Goal: Task Accomplishment & Management: Use online tool/utility

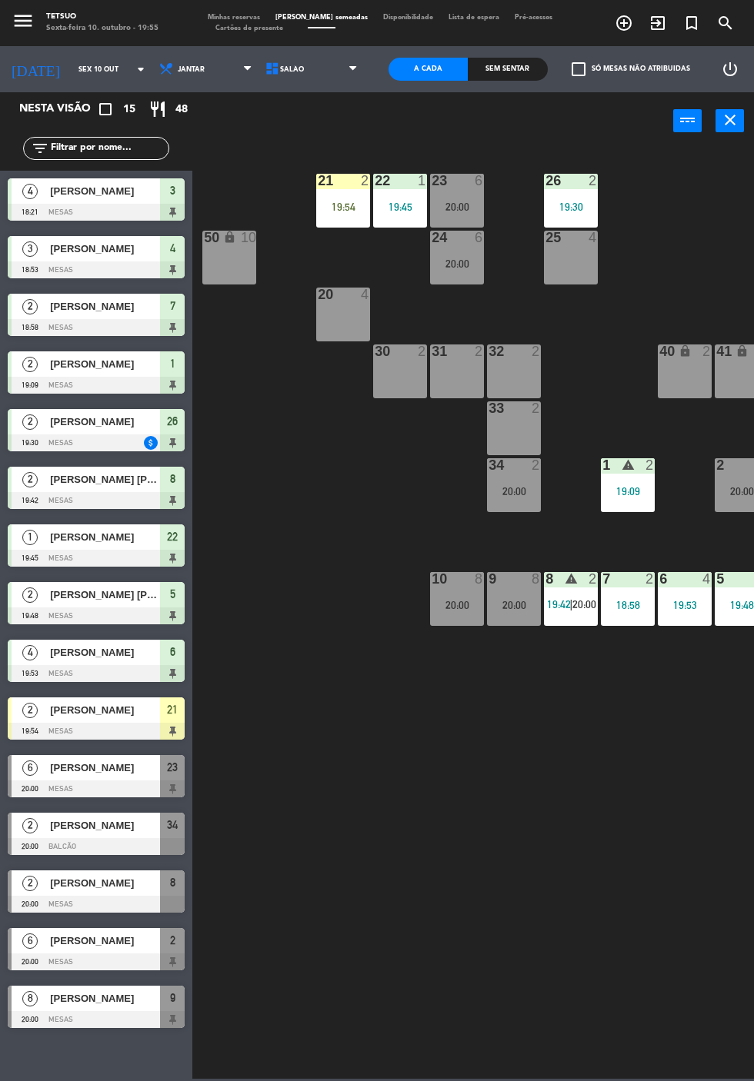
click at [117, 729] on div at bounding box center [96, 731] width 177 height 17
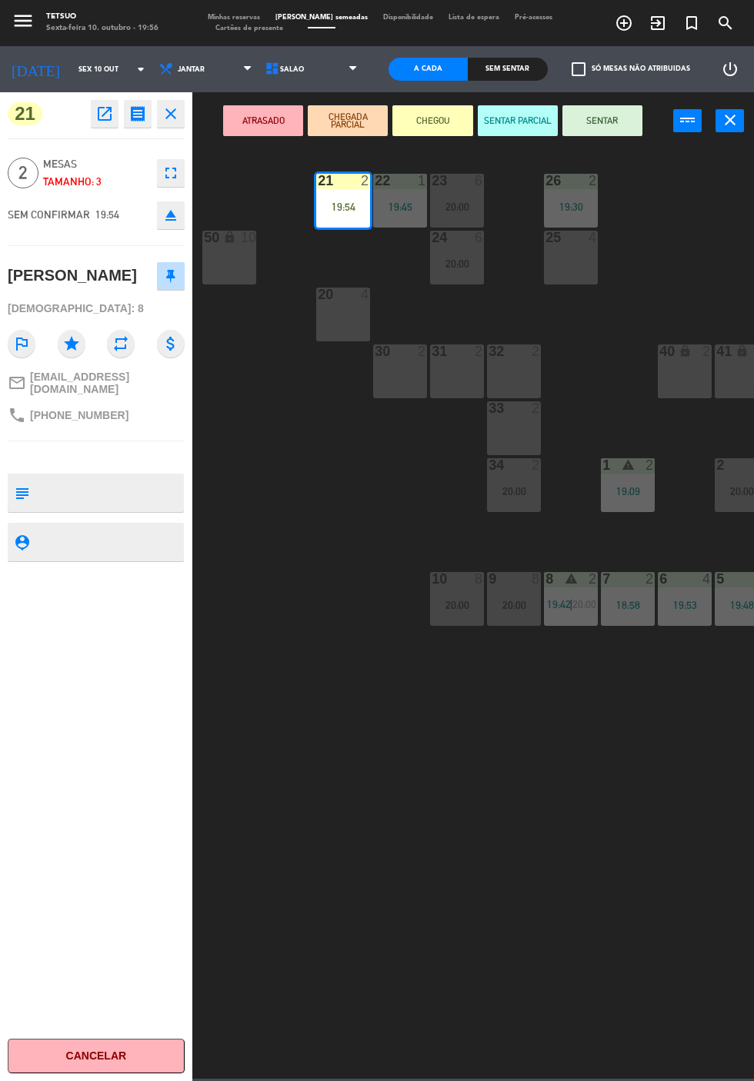
click at [621, 131] on button "SENTAR" at bounding box center [602, 120] width 80 height 31
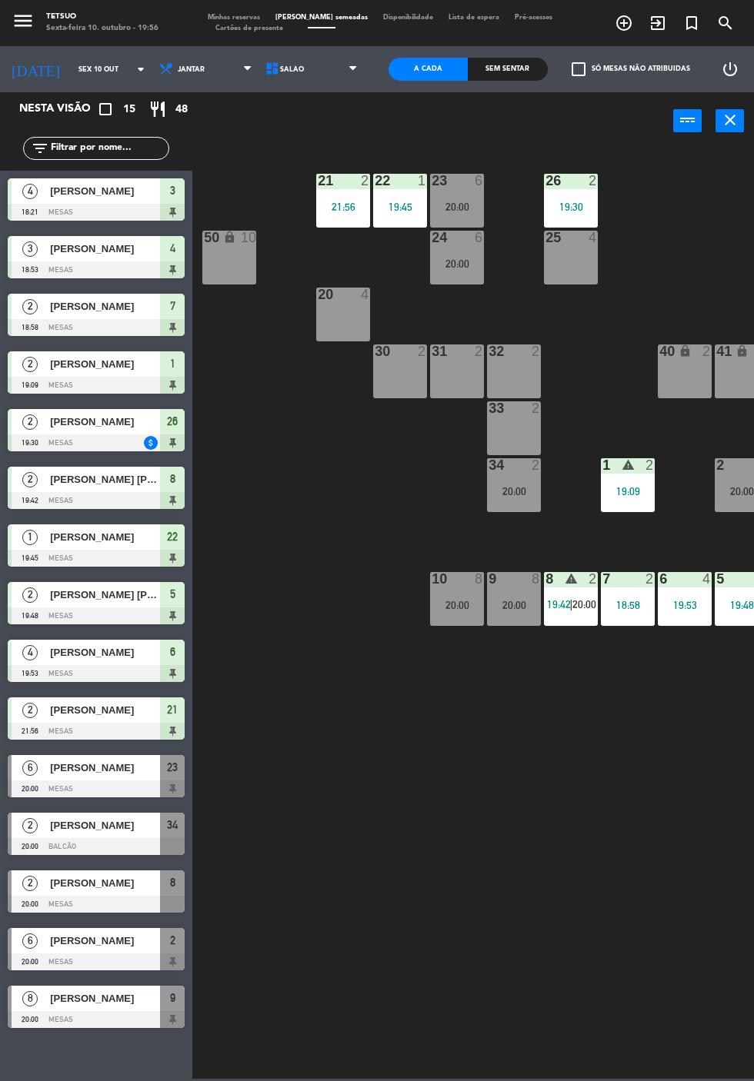
click at [528, 834] on div "21 2 21:56 22 1 19:45 23 6 20:00 26 2 19:30 44 lock 4 24 6 20:00 25 4 43 lock 4…" at bounding box center [477, 613] width 554 height 932
click at [102, 198] on span "[PERSON_NAME]" at bounding box center [105, 191] width 110 height 16
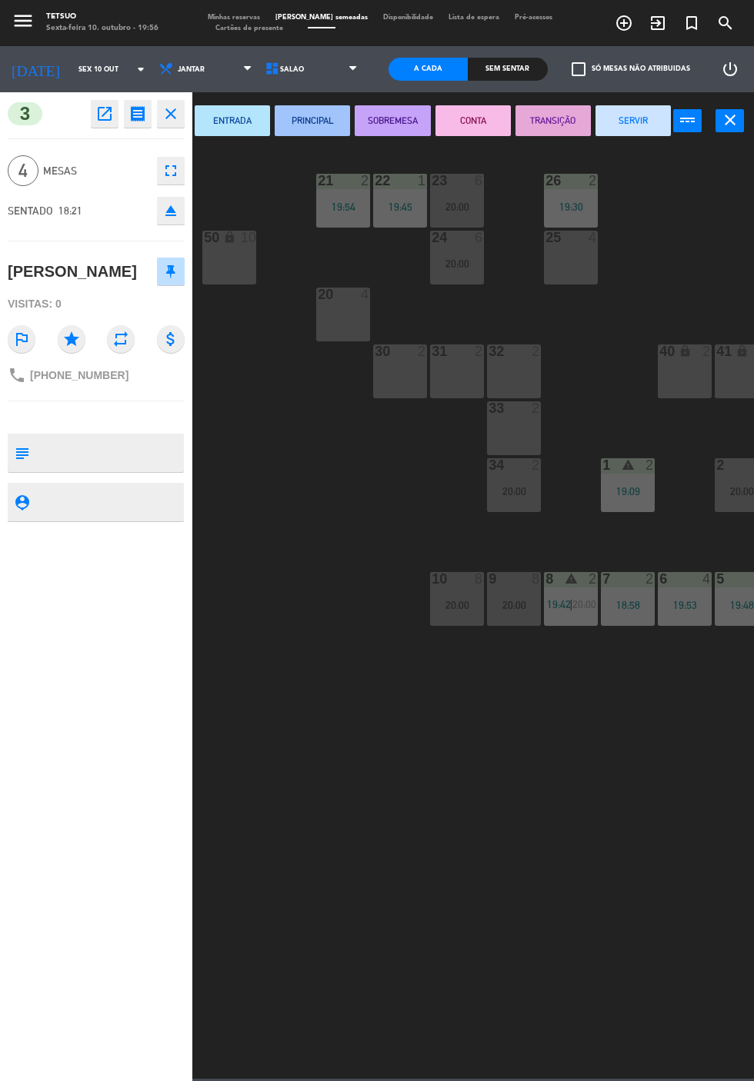
click at [175, 178] on icon "fullscreen" at bounding box center [171, 171] width 18 height 18
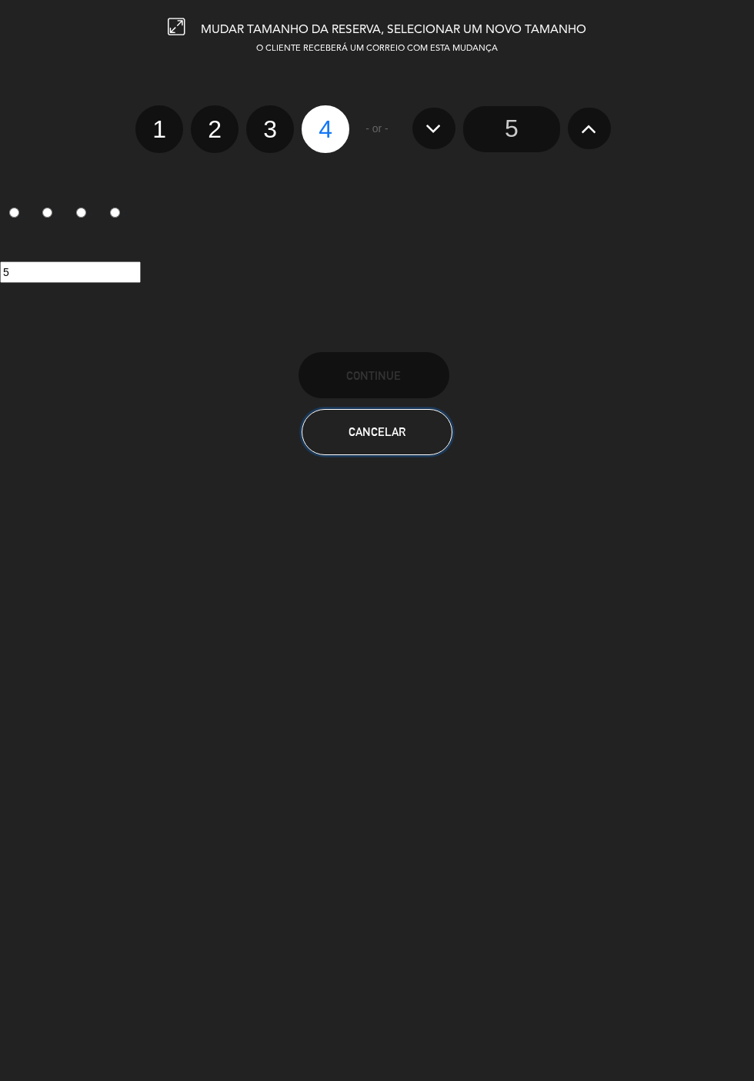
click at [405, 441] on button "Cancelar" at bounding box center [377, 432] width 151 height 46
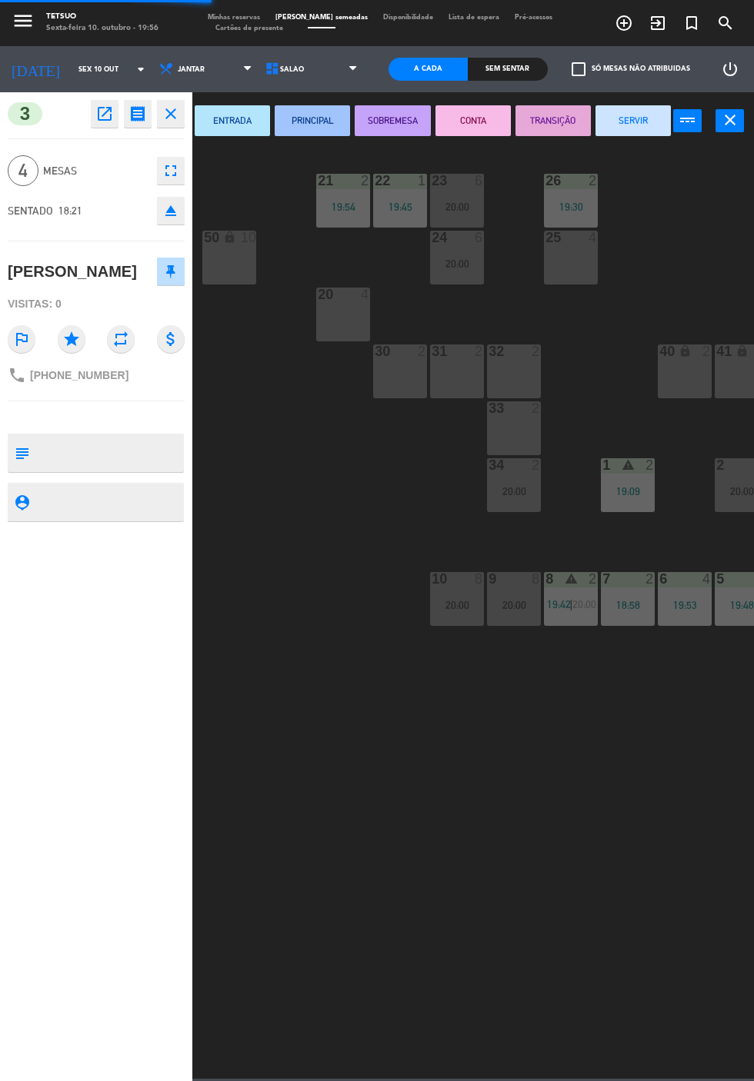
click at [397, 788] on div "21 2 19:54 22 1 19:45 23 6 20:00 26 2 19:30 44 lock 4 24 6 20:00 25 4 43 lock 4…" at bounding box center [477, 613] width 554 height 932
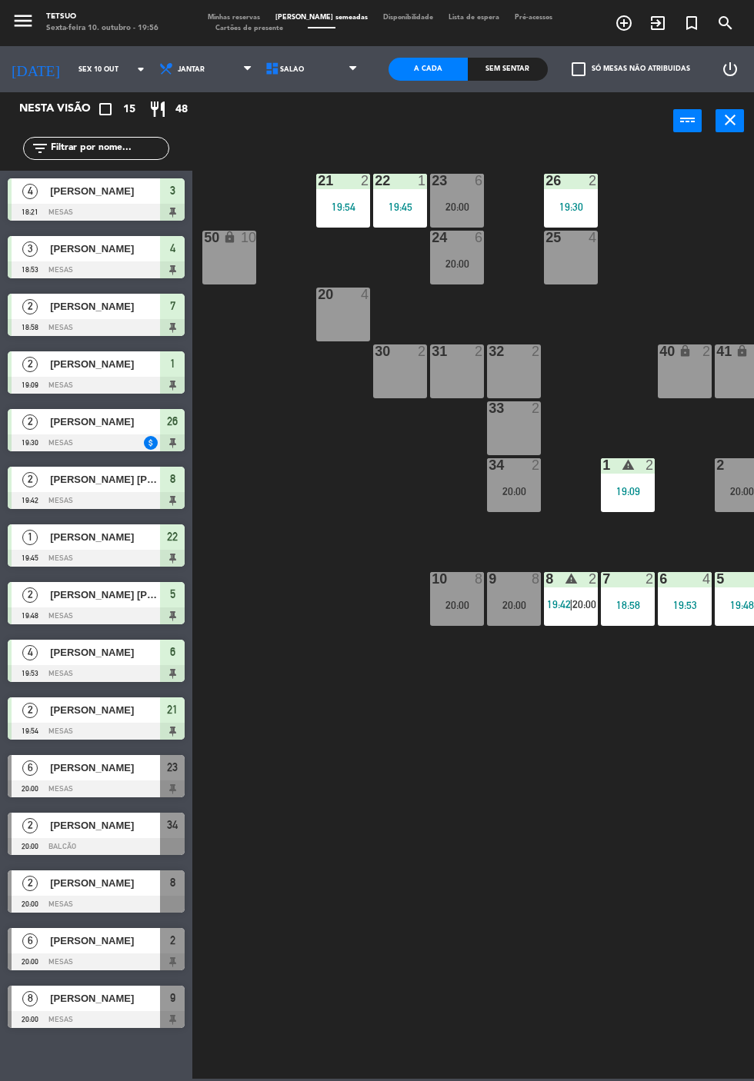
click at [577, 609] on span "20:00" at bounding box center [584, 604] width 24 height 12
click at [500, 968] on div "21 2 19:54 22 1 19:45 23 6 20:00 26 2 19:30 44 lock 4 24 6 20:00 25 4 43 lock 4…" at bounding box center [477, 613] width 554 height 932
click at [457, 604] on div "20:00" at bounding box center [457, 605] width 54 height 11
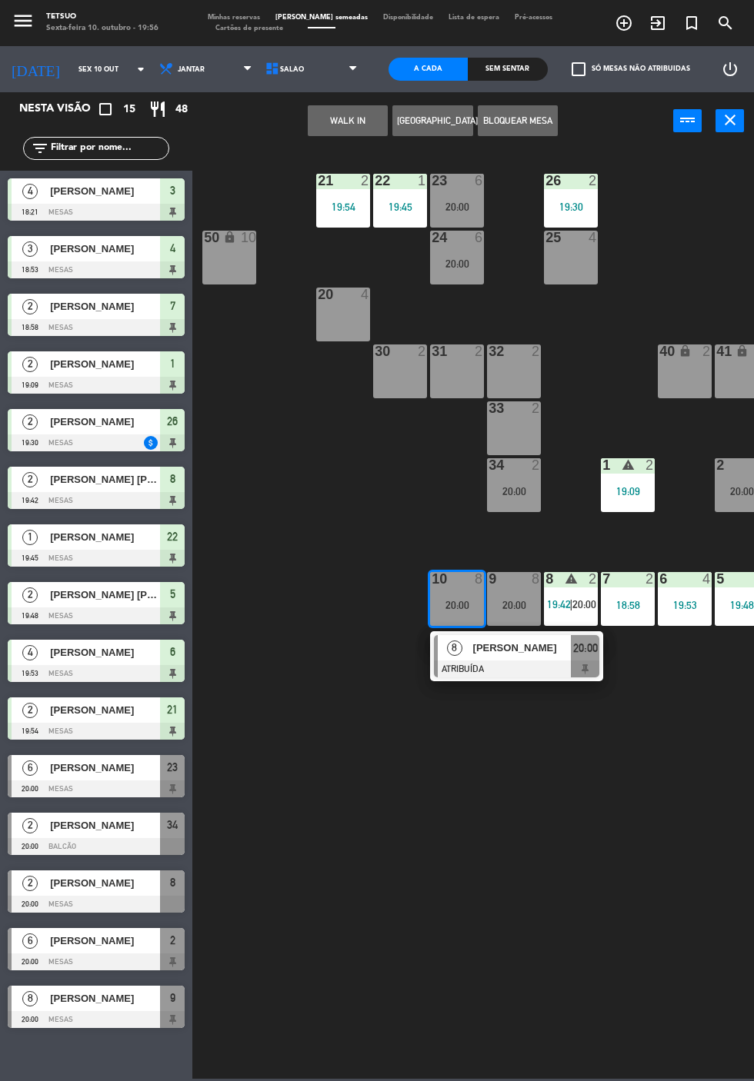
click at [512, 601] on div "20:00" at bounding box center [514, 605] width 54 height 11
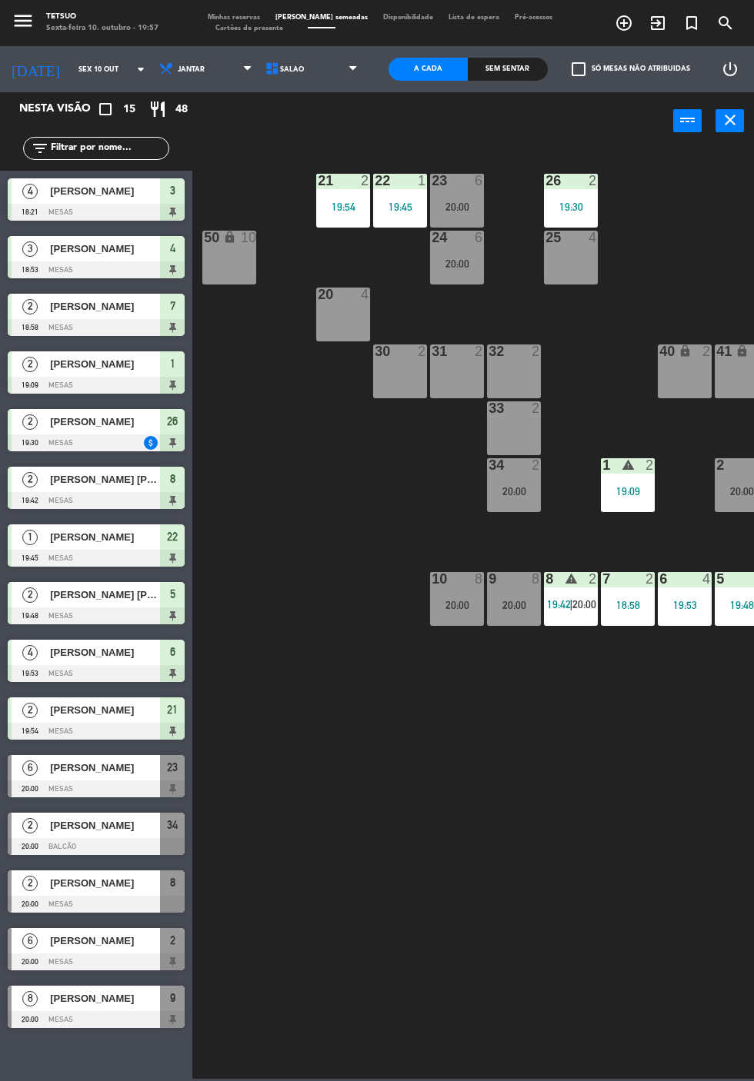
click at [465, 814] on div "21 2 19:54 22 1 19:45 23 6 20:00 26 2 19:30 44 lock 4 24 6 20:00 25 4 43 lock 4…" at bounding box center [477, 613] width 554 height 932
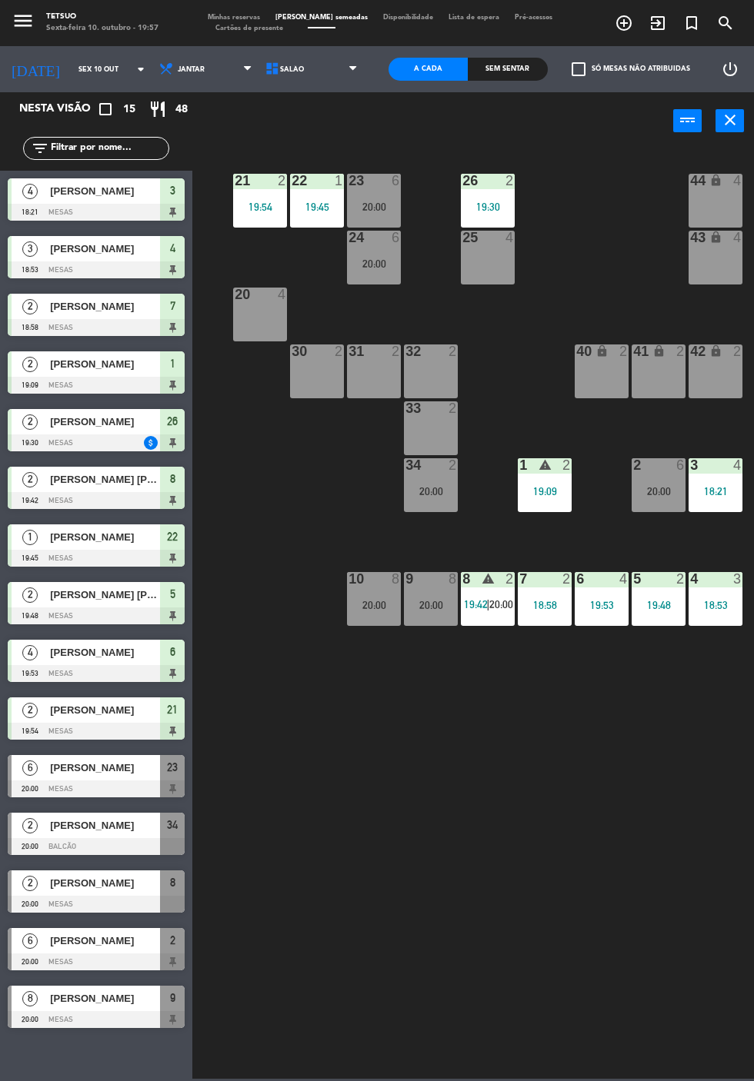
click at [696, 611] on div "4 3 18:53" at bounding box center [715, 599] width 54 height 54
click at [649, 608] on div "19:48" at bounding box center [658, 605] width 54 height 11
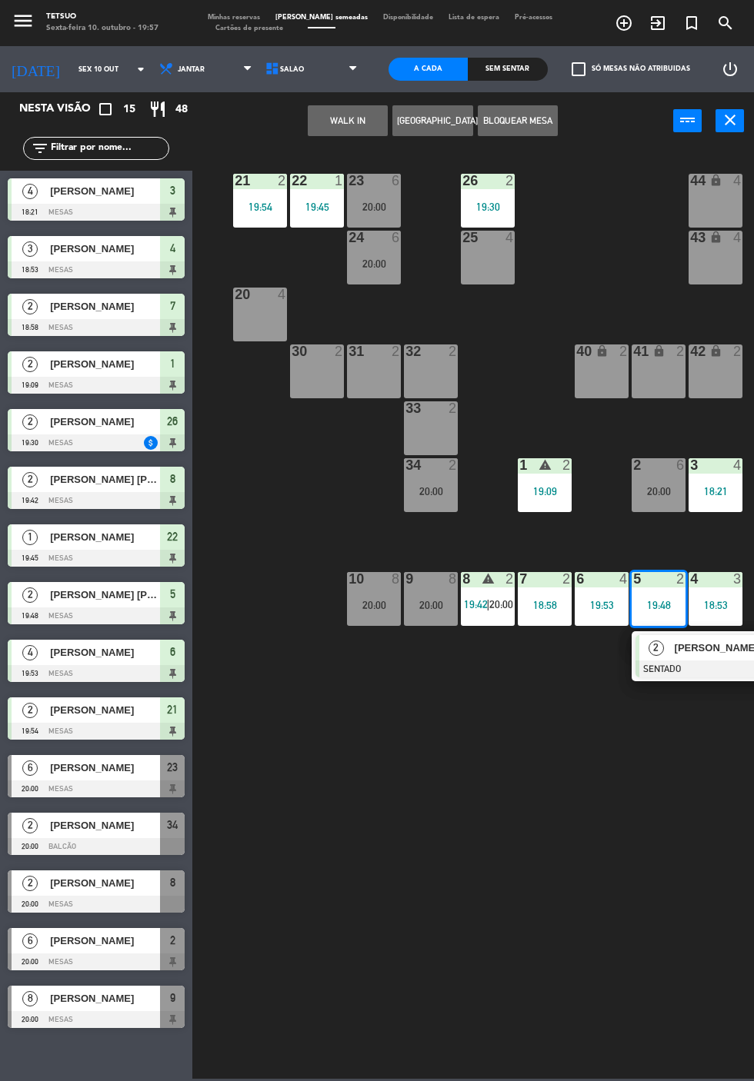
click at [579, 601] on div "19:53" at bounding box center [602, 605] width 54 height 11
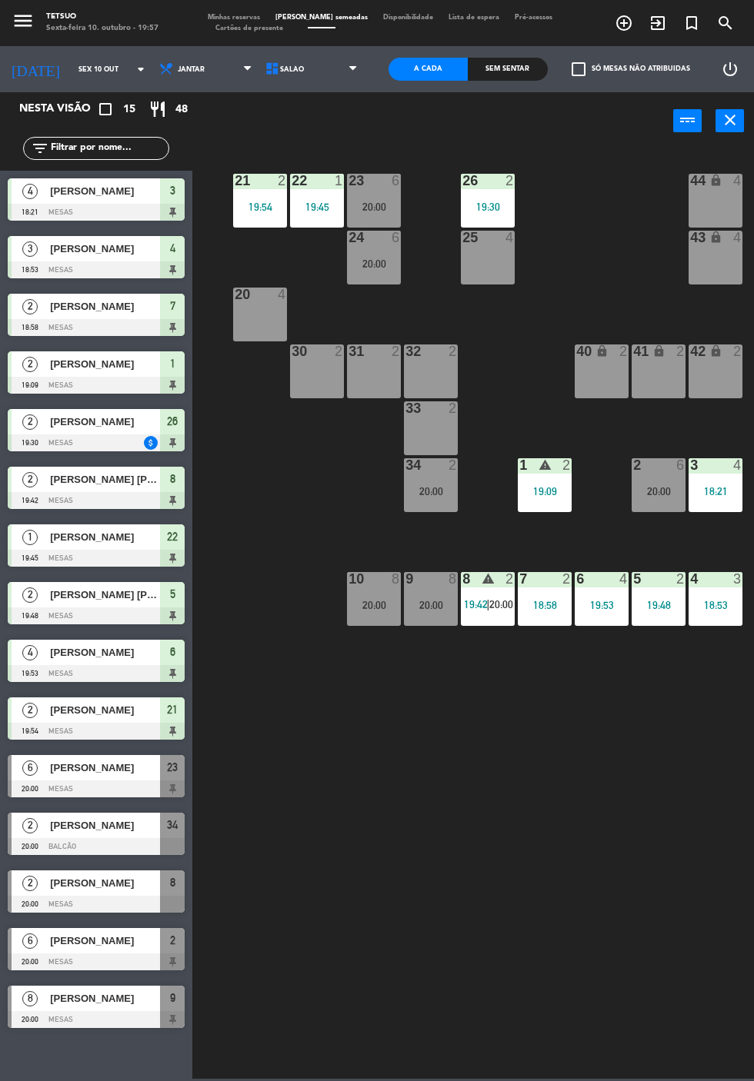
click at [531, 768] on div "21 2 19:54 22 1 19:45 23 6 20:00 26 2 19:30 44 lock 4 24 6 20:00 25 4 43 lock 4…" at bounding box center [477, 613] width 554 height 932
click at [601, 596] on div "6 4 19:53" at bounding box center [602, 599] width 54 height 54
click at [546, 795] on div "21 2 19:54 22 1 19:45 23 6 20:00 26 2 19:30 44 lock 4 24 6 20:00 25 4 43 lock 4…" at bounding box center [477, 613] width 554 height 932
click at [535, 600] on div "18:58" at bounding box center [545, 605] width 54 height 11
click at [520, 842] on div "21 2 19:54 22 1 19:45 23 6 20:00 26 2 19:30 44 lock 4 24 6 20:00 25 4 43 lock 4…" at bounding box center [477, 613] width 554 height 932
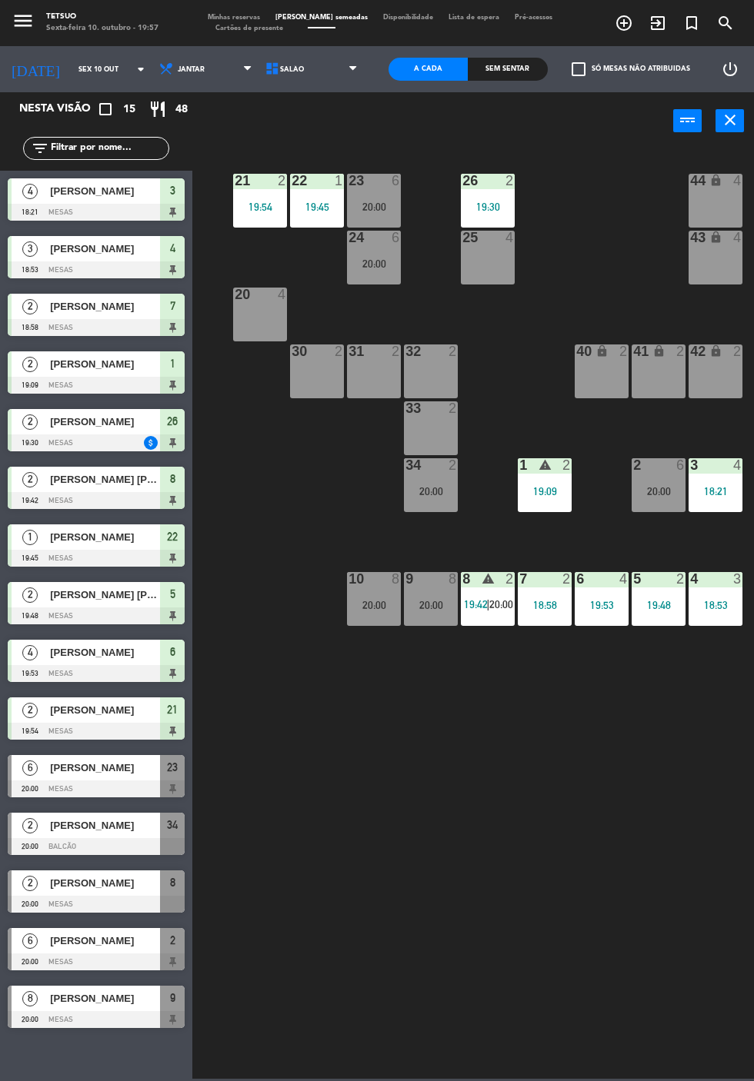
click at [603, 611] on div "19:53" at bounding box center [602, 605] width 54 height 11
click at [503, 728] on div "21 2 19:54 22 1 19:45 23 6 20:00 26 2 19:30 44 lock 4 24 6 20:00 25 4 43 lock 4…" at bounding box center [477, 613] width 554 height 932
click at [538, 591] on div "7 2 18:58" at bounding box center [545, 599] width 54 height 54
click at [518, 823] on div "21 2 19:54 22 1 19:45 23 6 20:00 26 2 19:30 44 lock 4 24 6 20:00 25 4 43 lock 4…" at bounding box center [477, 613] width 554 height 932
click at [488, 598] on span "19:42" at bounding box center [476, 604] width 24 height 12
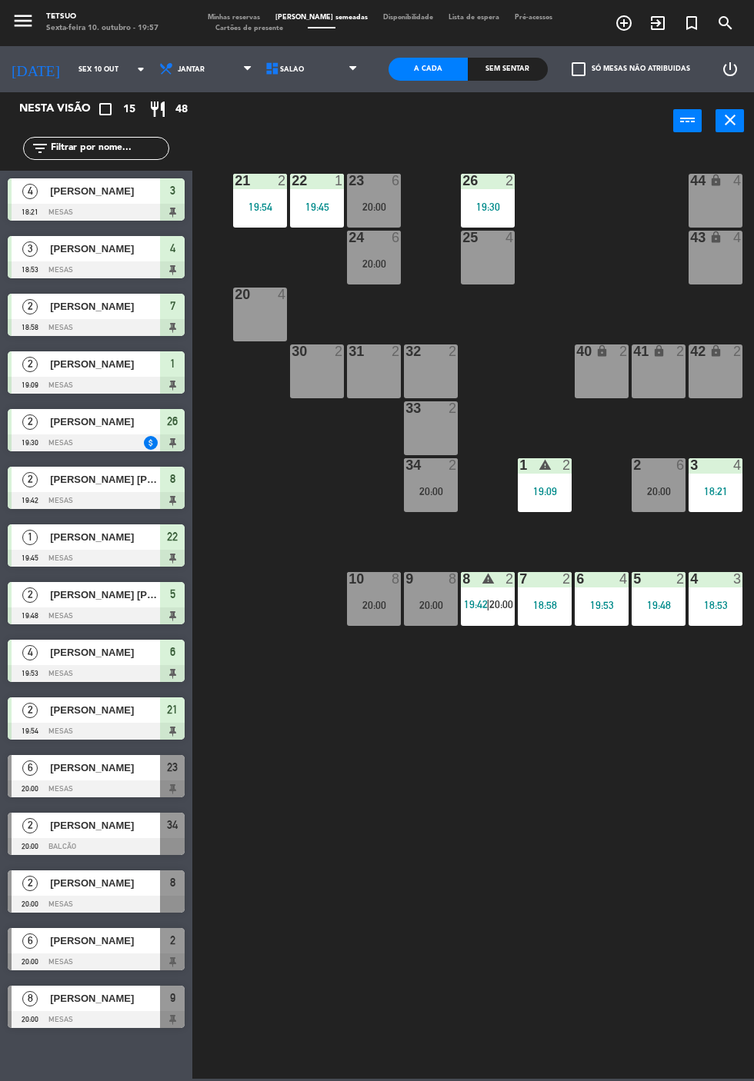
click at [550, 863] on div "21 2 19:54 22 1 19:45 23 6 20:00 26 2 19:30 44 lock 4 24 6 20:00 25 4 43 lock 4…" at bounding box center [477, 613] width 554 height 932
click at [660, 30] on icon "exit_to_app" at bounding box center [657, 23] width 18 height 18
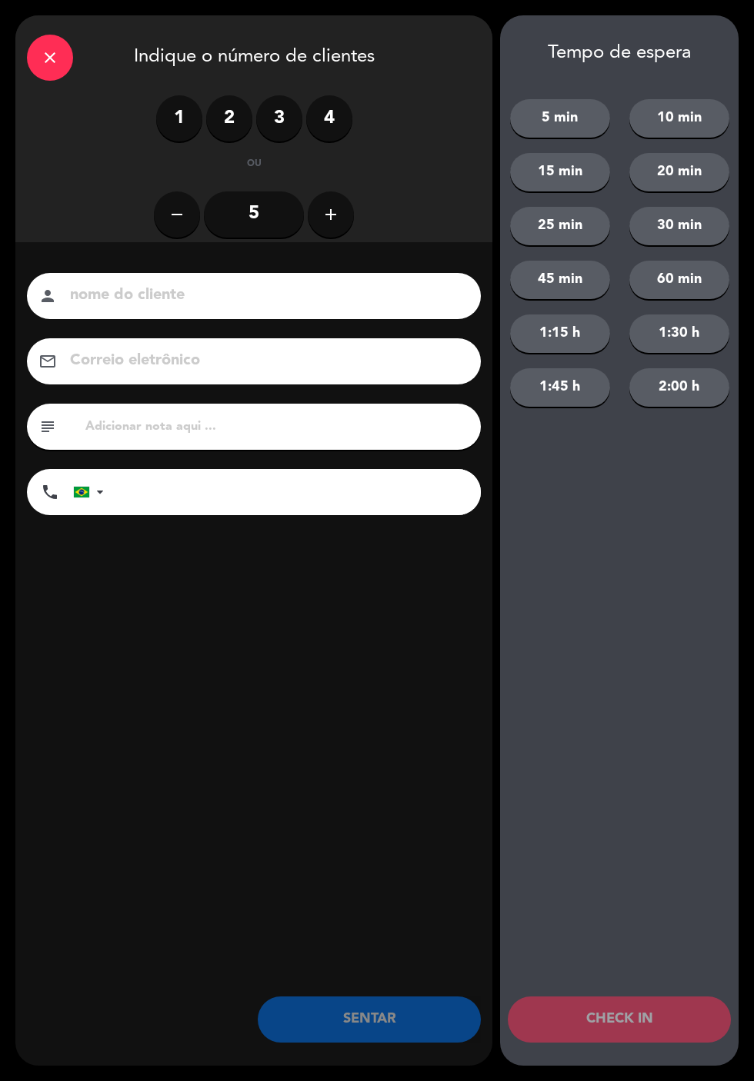
click at [328, 122] on label "4" at bounding box center [329, 118] width 46 height 46
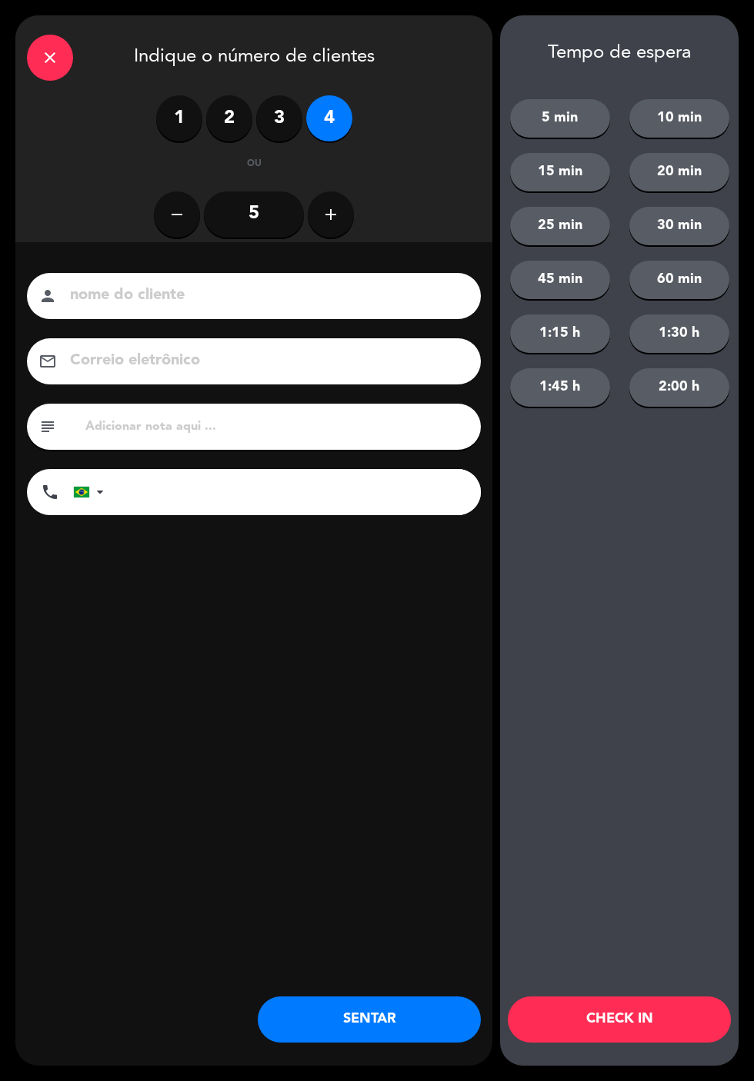
click at [51, 58] on icon "close" at bounding box center [50, 57] width 18 height 18
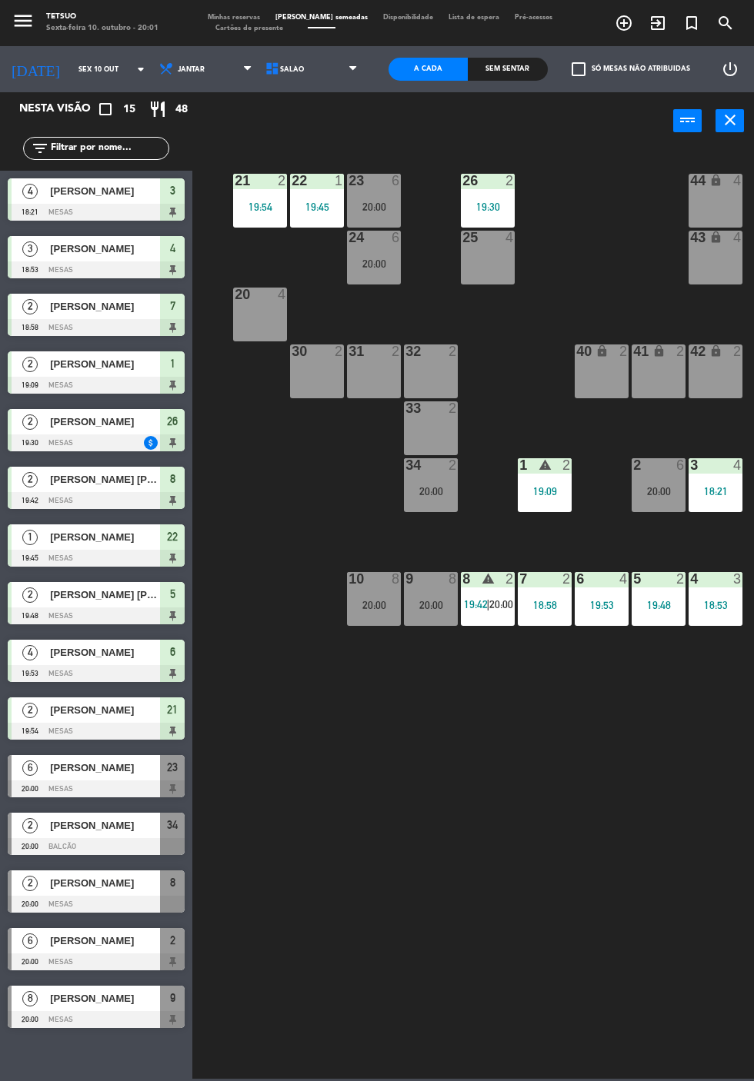
click at [455, 857] on div "21 2 19:54 22 1 19:45 23 6 20:00 26 2 19:30 44 lock 4 24 6 20:00 25 4 43 lock 4…" at bounding box center [477, 613] width 554 height 932
click at [110, 208] on div at bounding box center [96, 212] width 177 height 17
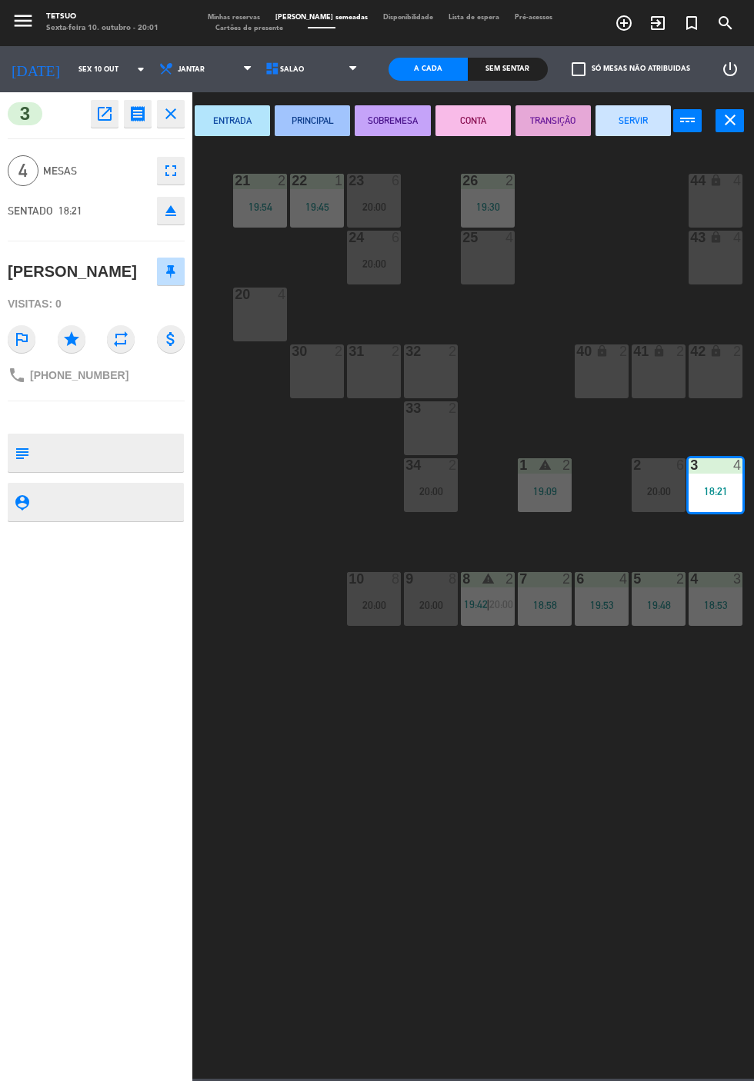
click at [312, 125] on button "PRINCIPAL" at bounding box center [312, 120] width 75 height 31
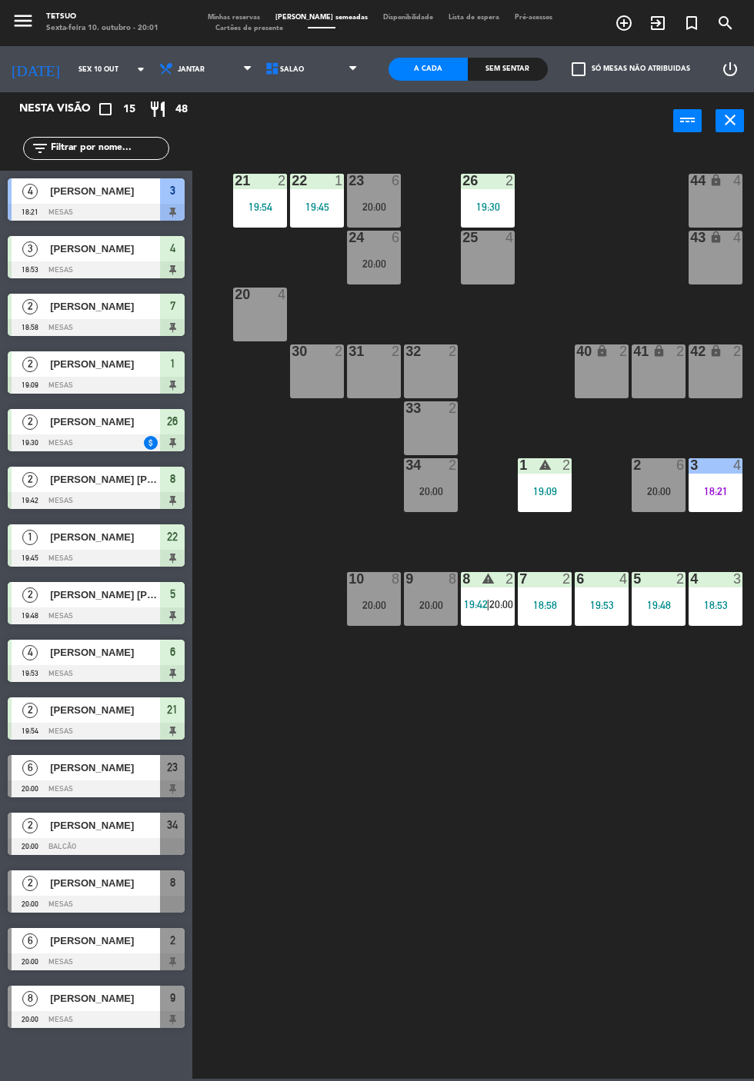
click at [122, 271] on div at bounding box center [96, 270] width 177 height 17
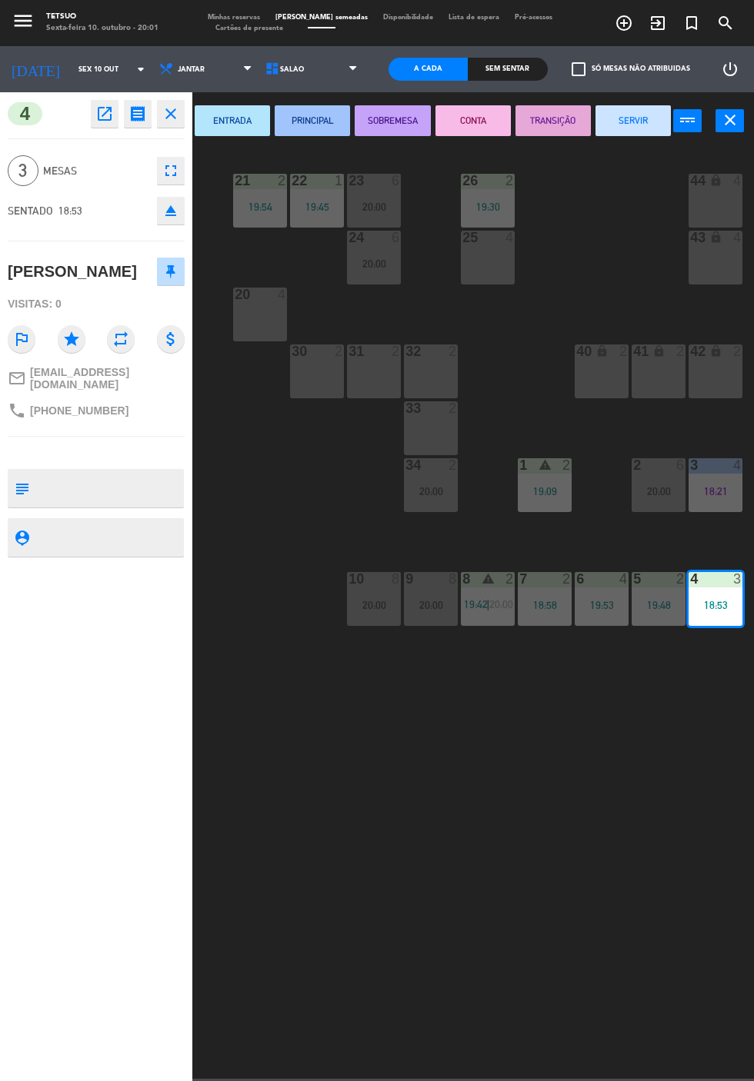
click at [308, 120] on button "PRINCIPAL" at bounding box center [312, 120] width 75 height 31
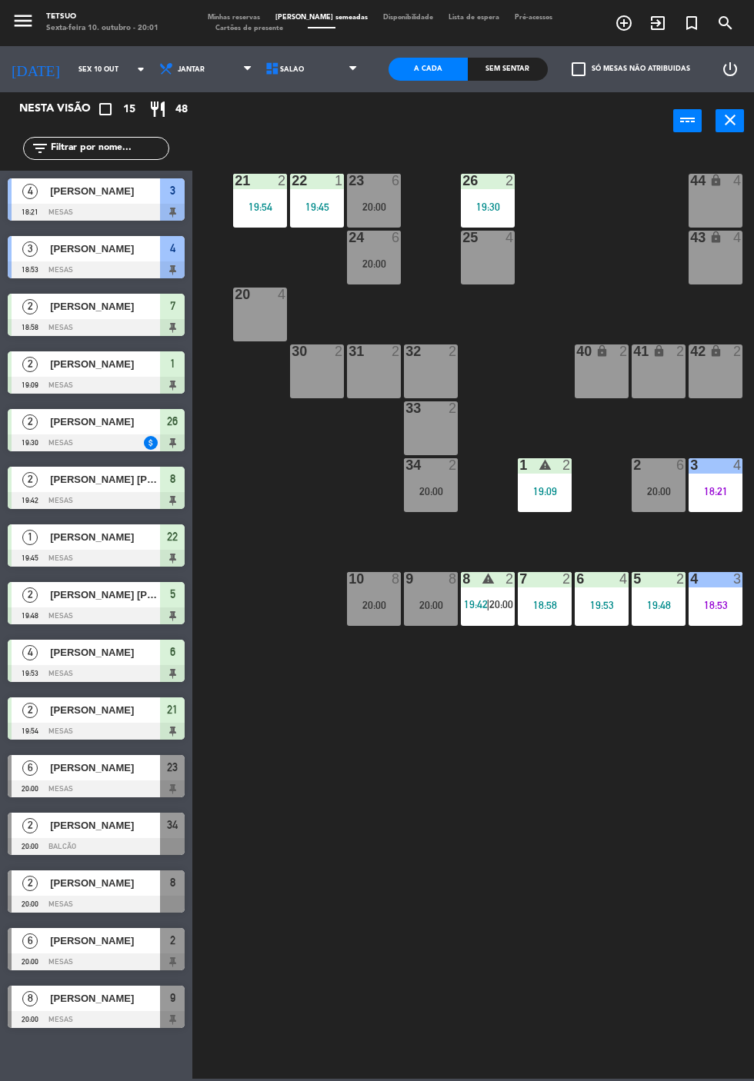
click at [40, 328] on div at bounding box center [96, 327] width 177 height 17
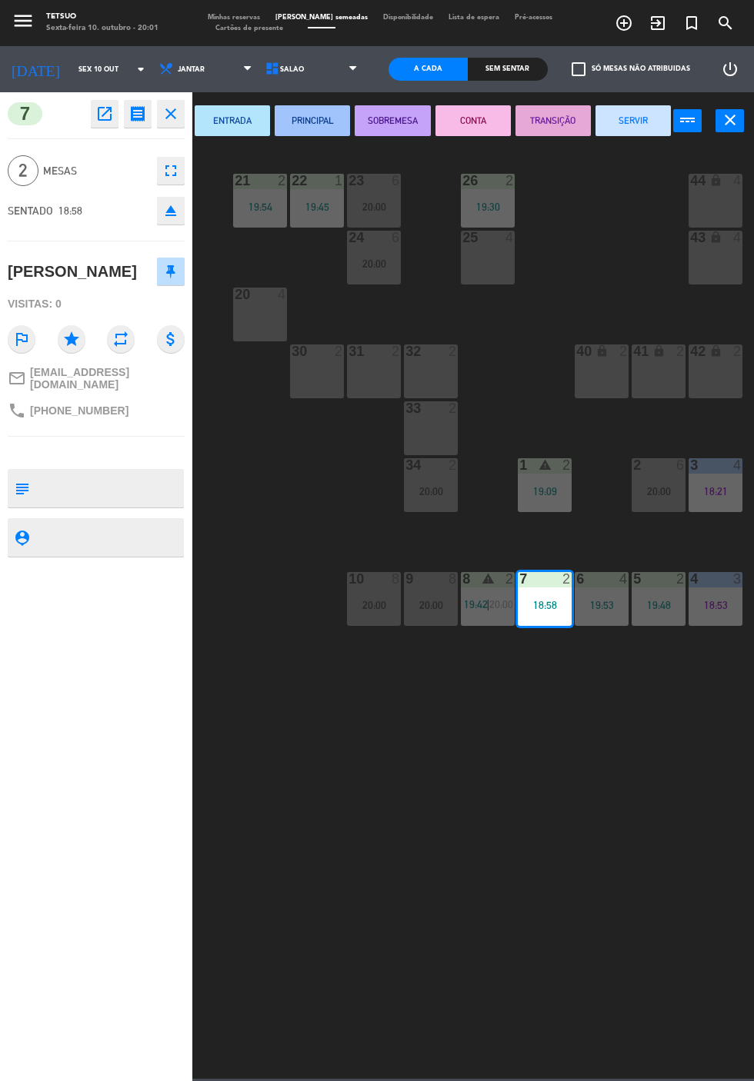
click at [311, 120] on button "PRINCIPAL" at bounding box center [312, 120] width 75 height 31
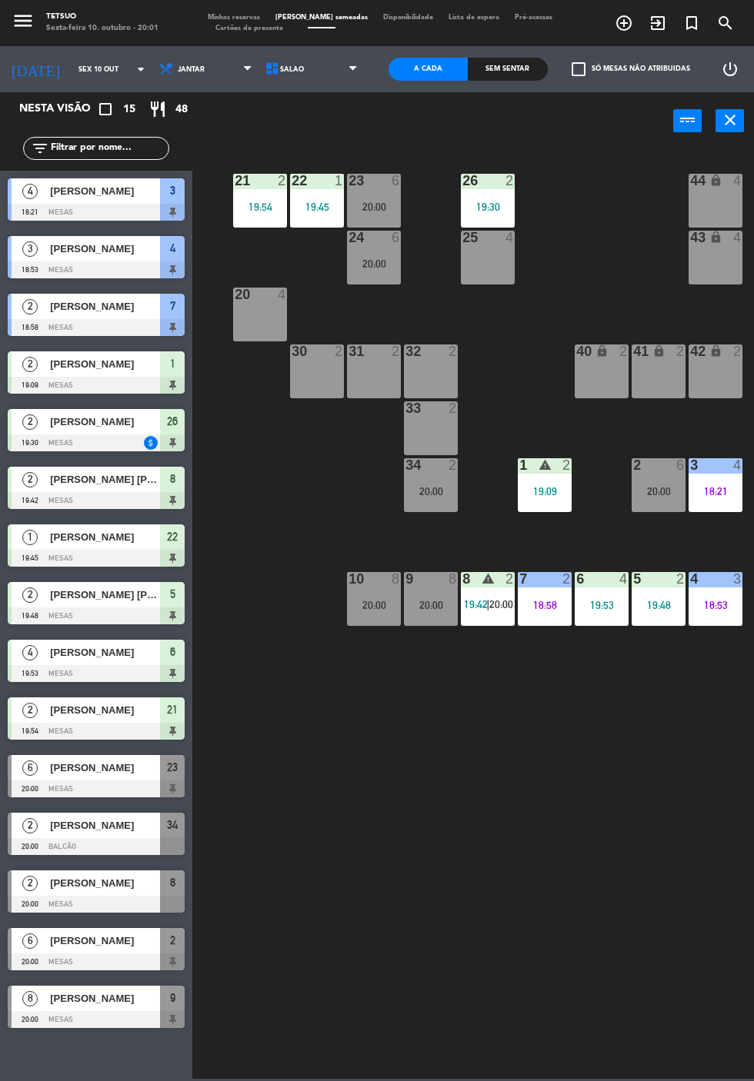
click at [55, 386] on div at bounding box center [96, 385] width 177 height 17
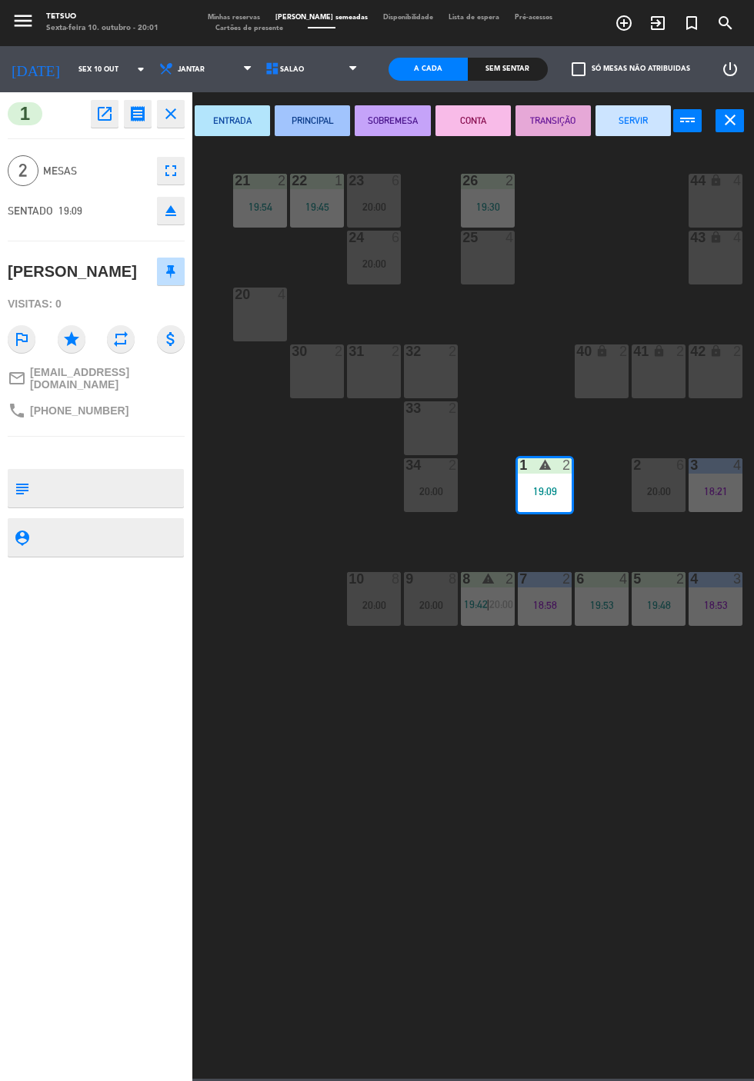
click at [238, 120] on button "ENTRADA" at bounding box center [232, 120] width 75 height 31
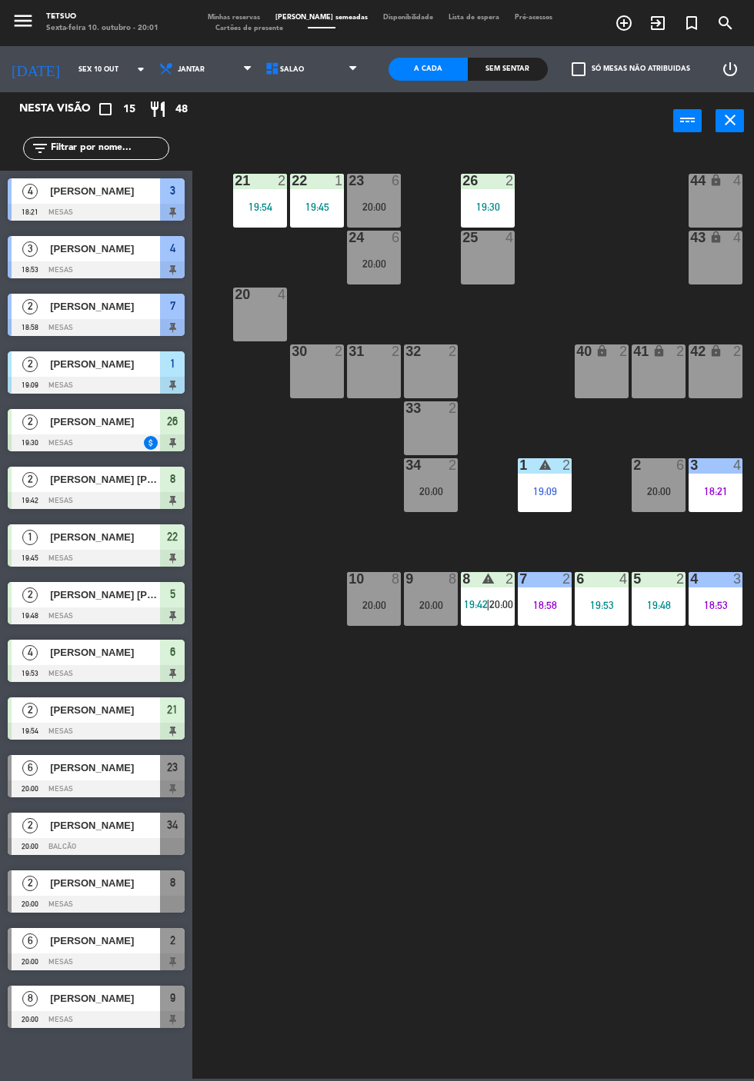
click at [75, 438] on div at bounding box center [96, 443] width 177 height 17
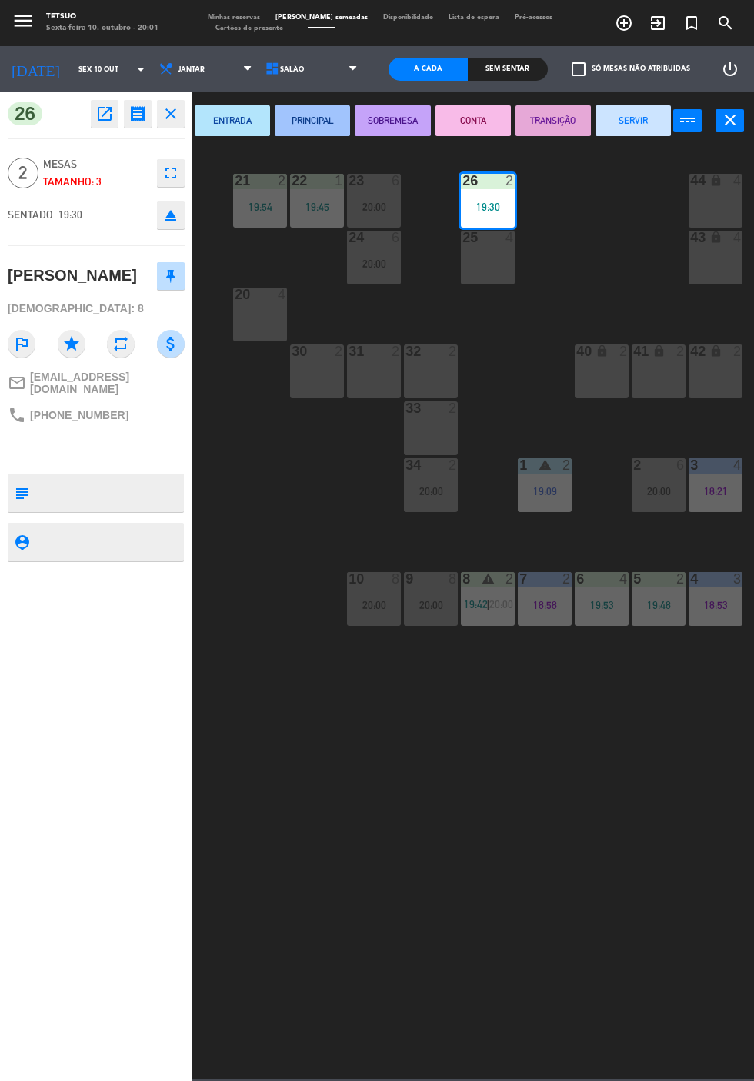
click at [245, 130] on button "ENTRADA" at bounding box center [232, 120] width 75 height 31
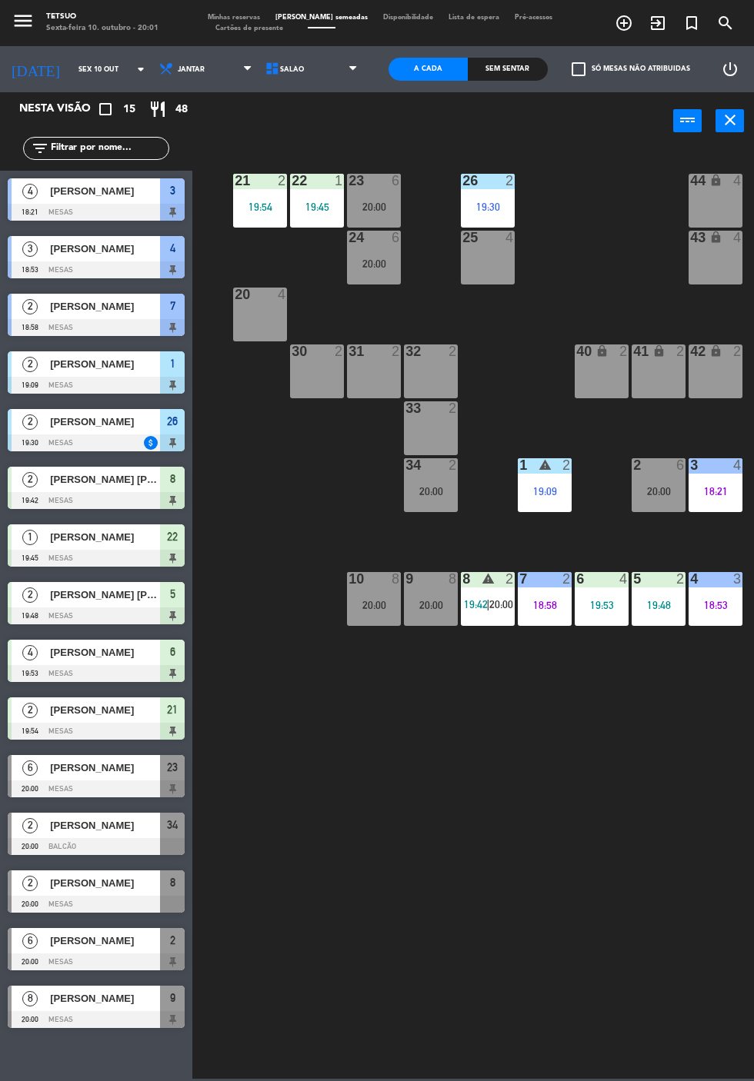
click at [89, 495] on div at bounding box center [96, 500] width 177 height 17
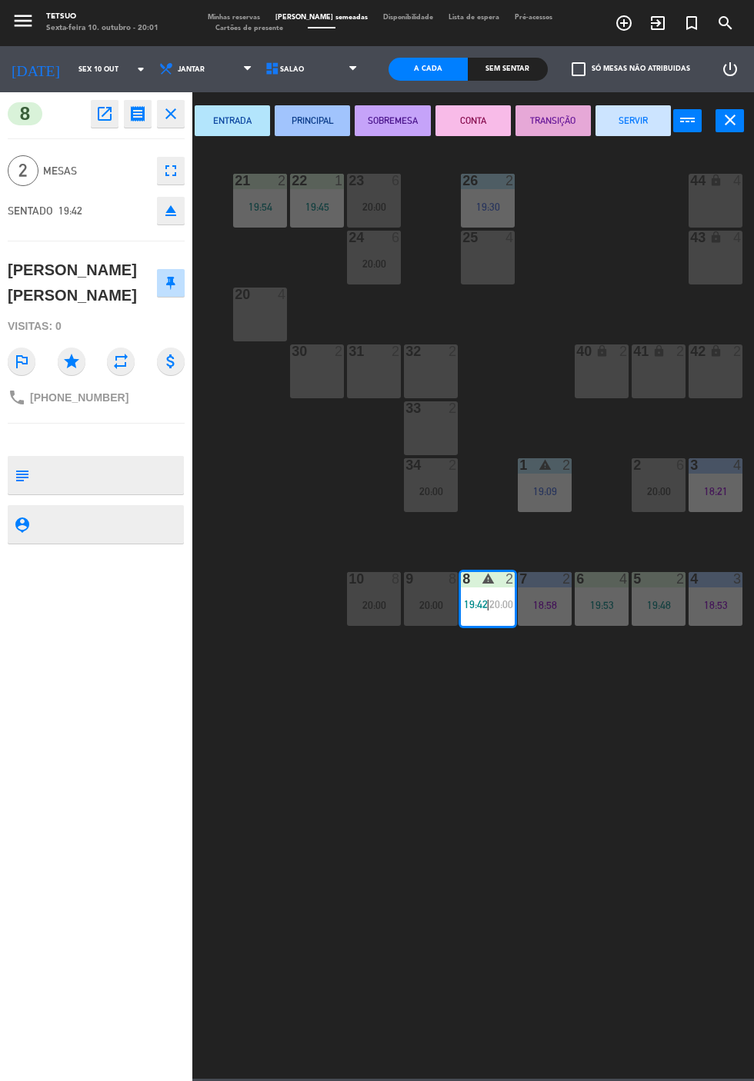
click at [241, 129] on button "ENTRADA" at bounding box center [232, 120] width 75 height 31
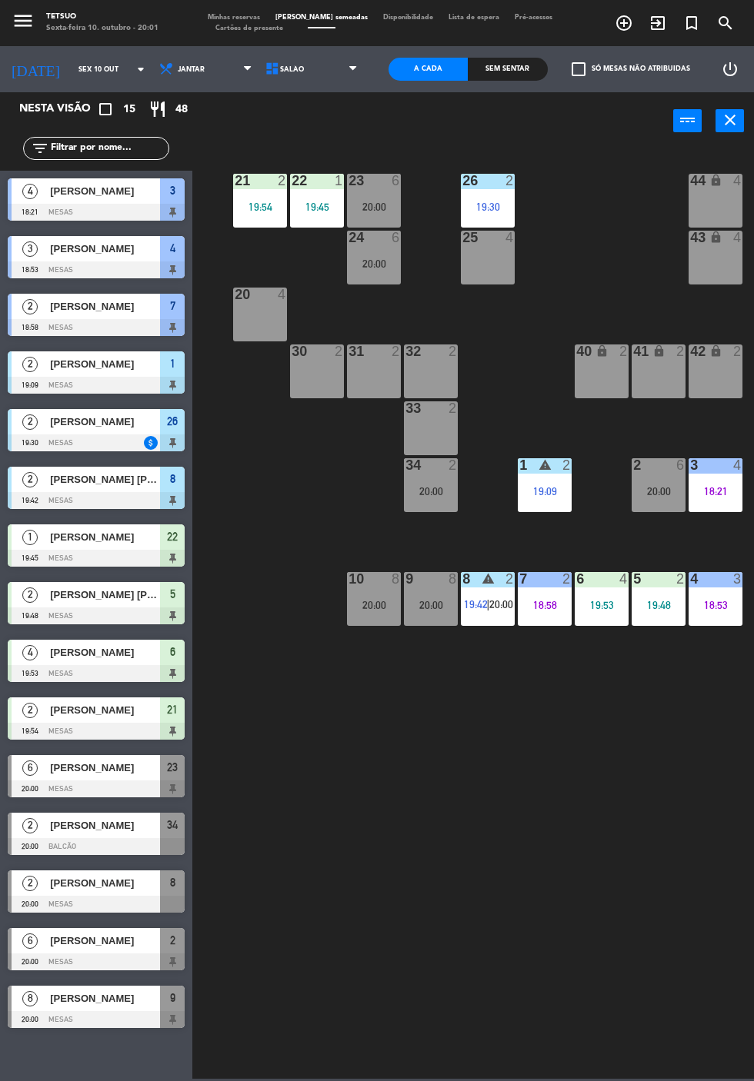
click at [78, 546] on div "[PERSON_NAME]" at bounding box center [104, 537] width 112 height 25
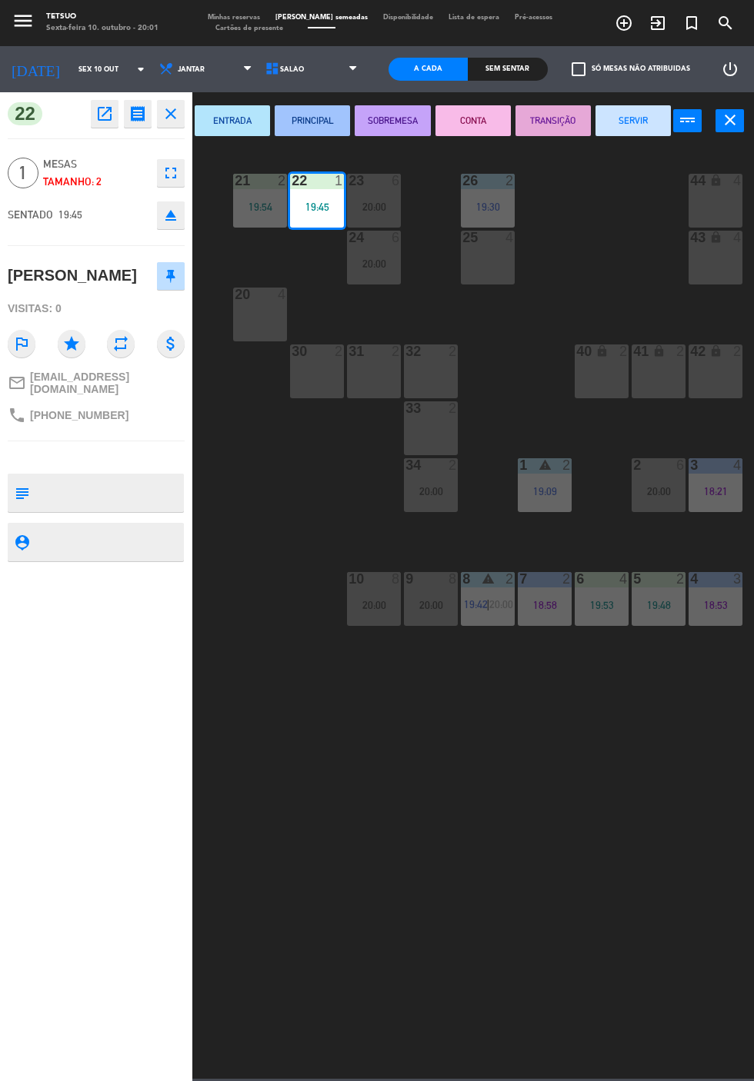
click at [252, 134] on button "ENTRADA" at bounding box center [232, 120] width 75 height 31
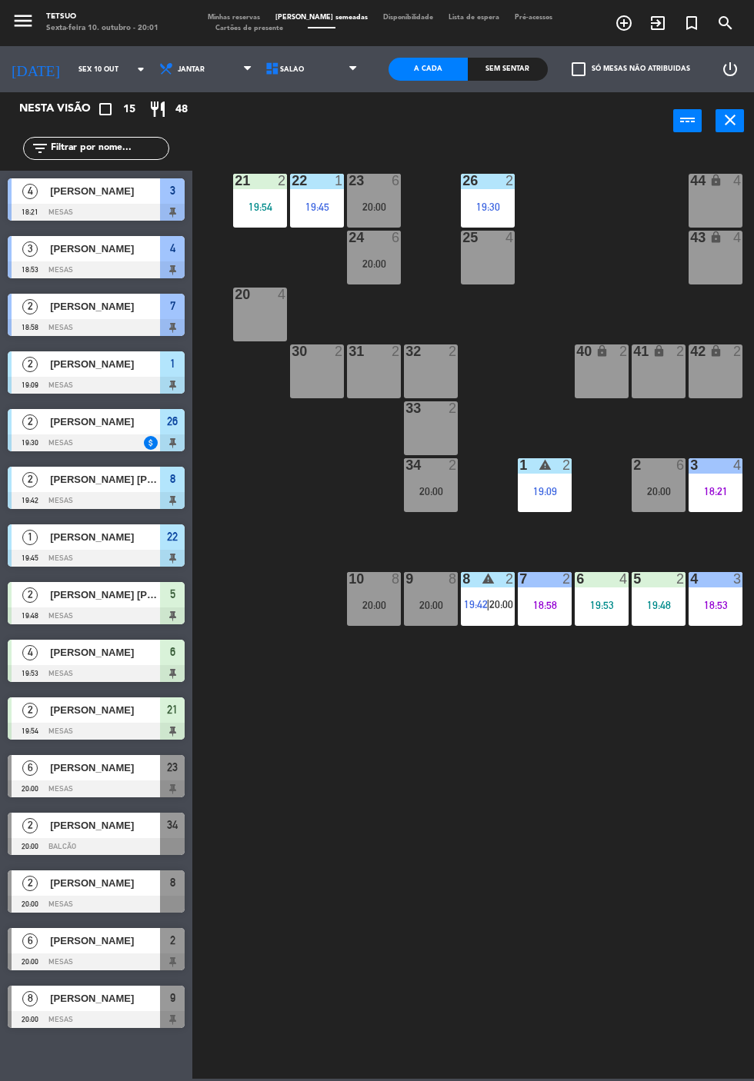
click at [94, 611] on div at bounding box center [96, 616] width 177 height 17
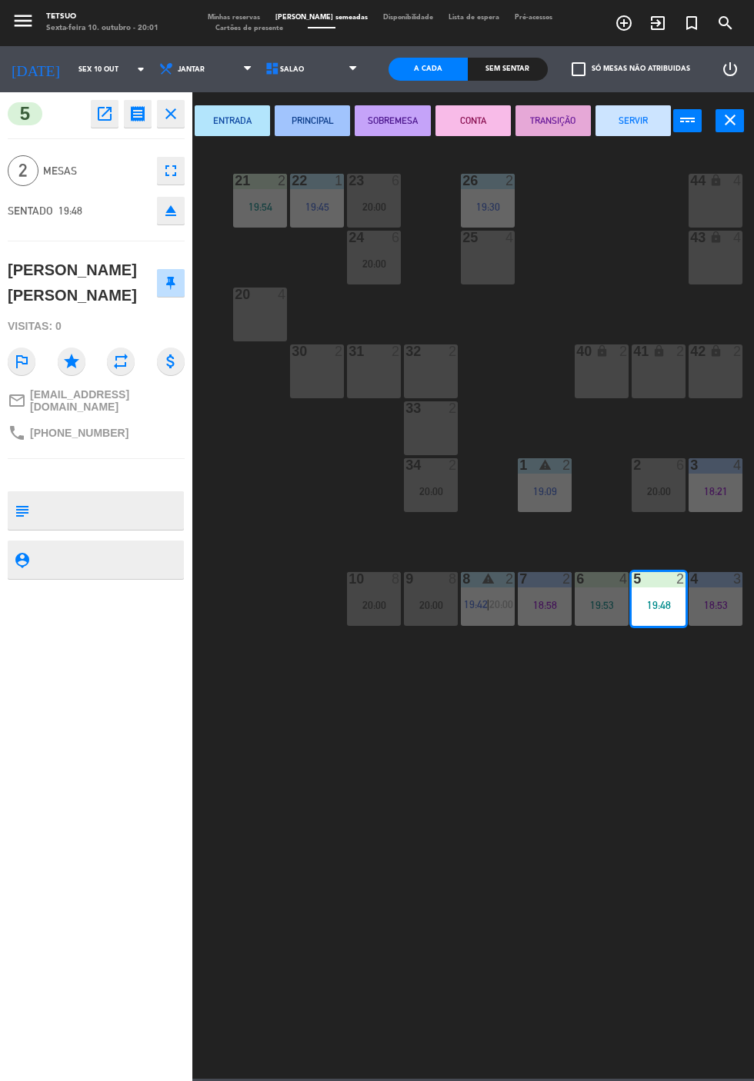
click at [245, 131] on button "ENTRADA" at bounding box center [232, 120] width 75 height 31
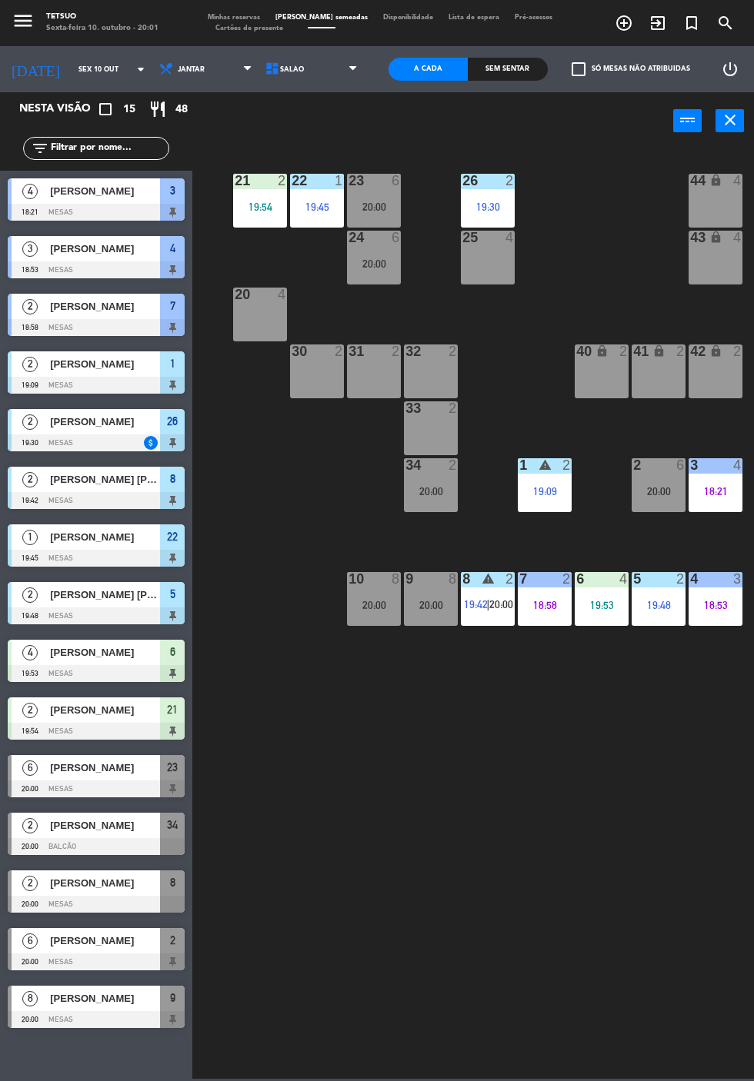
click at [101, 667] on div at bounding box center [96, 673] width 177 height 17
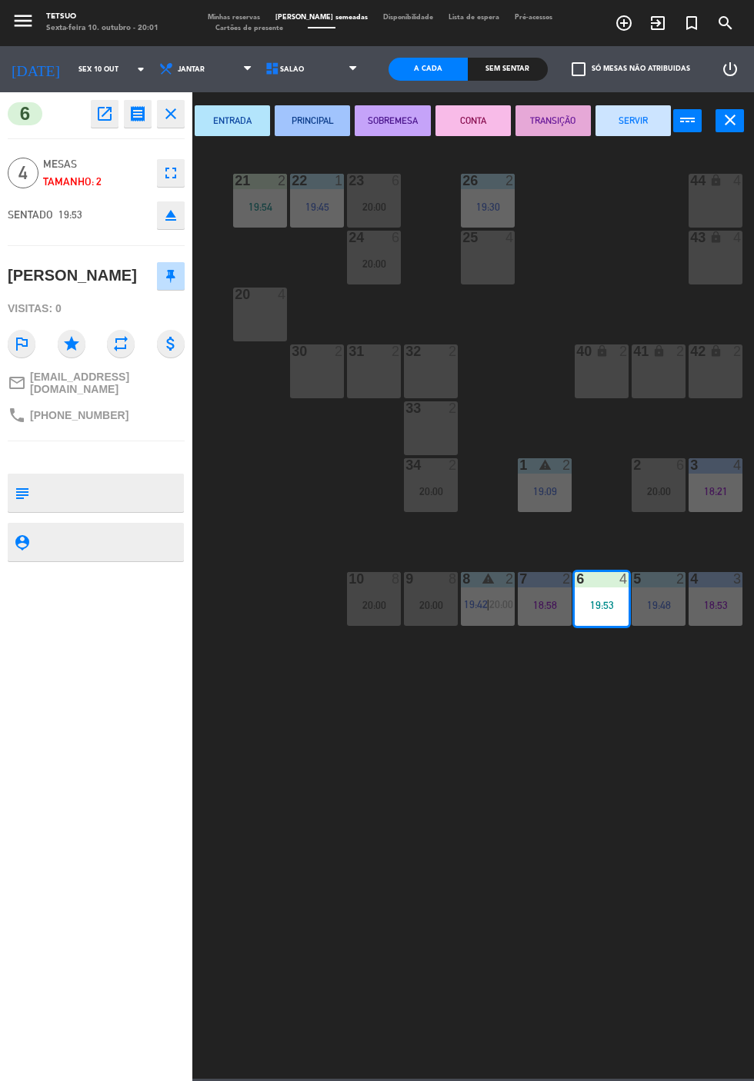
click at [249, 131] on button "ENTRADA" at bounding box center [232, 120] width 75 height 31
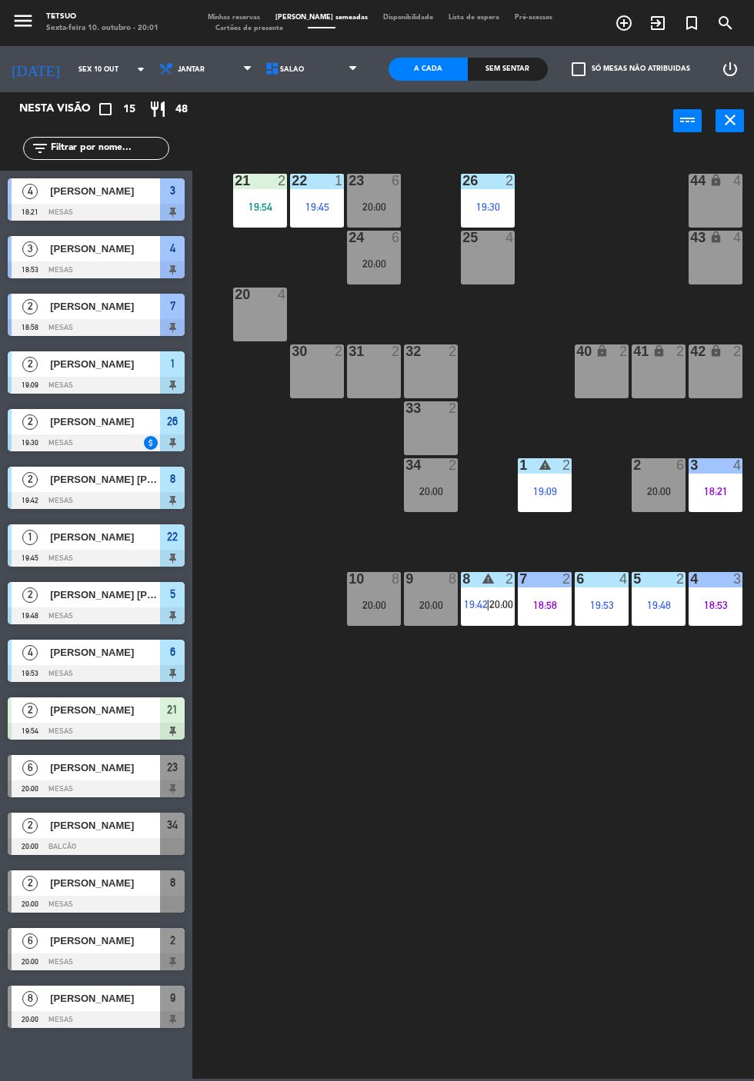
click at [82, 729] on div at bounding box center [96, 731] width 177 height 17
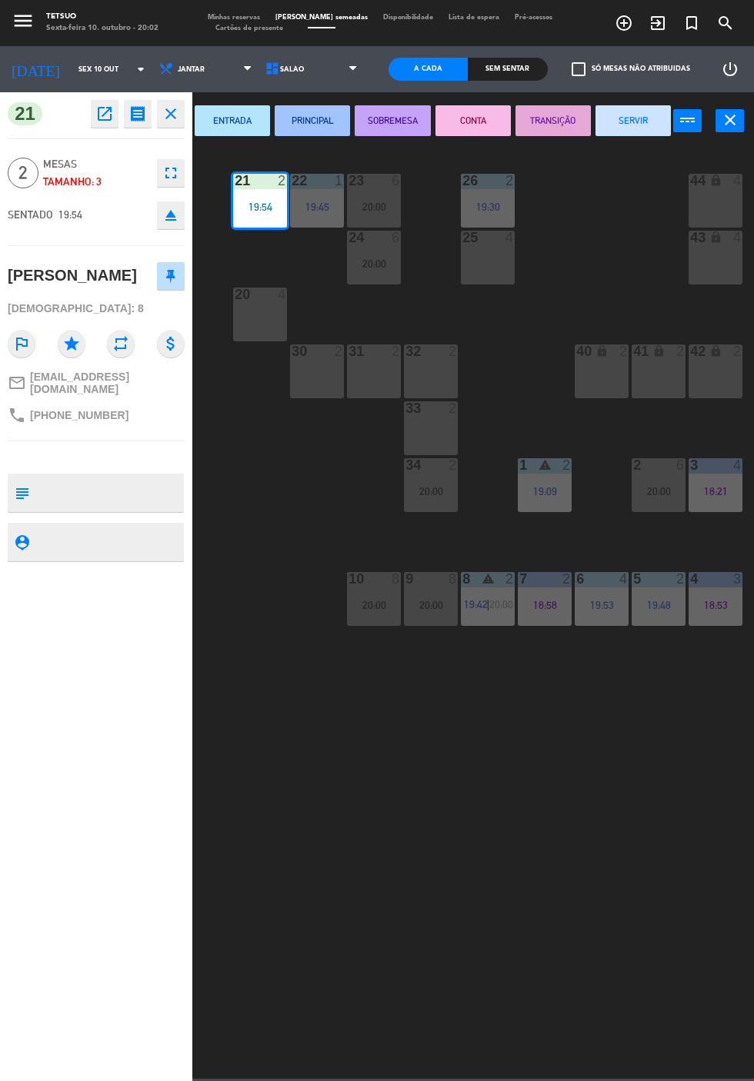
click at [249, 123] on button "ENTRADA" at bounding box center [232, 120] width 75 height 31
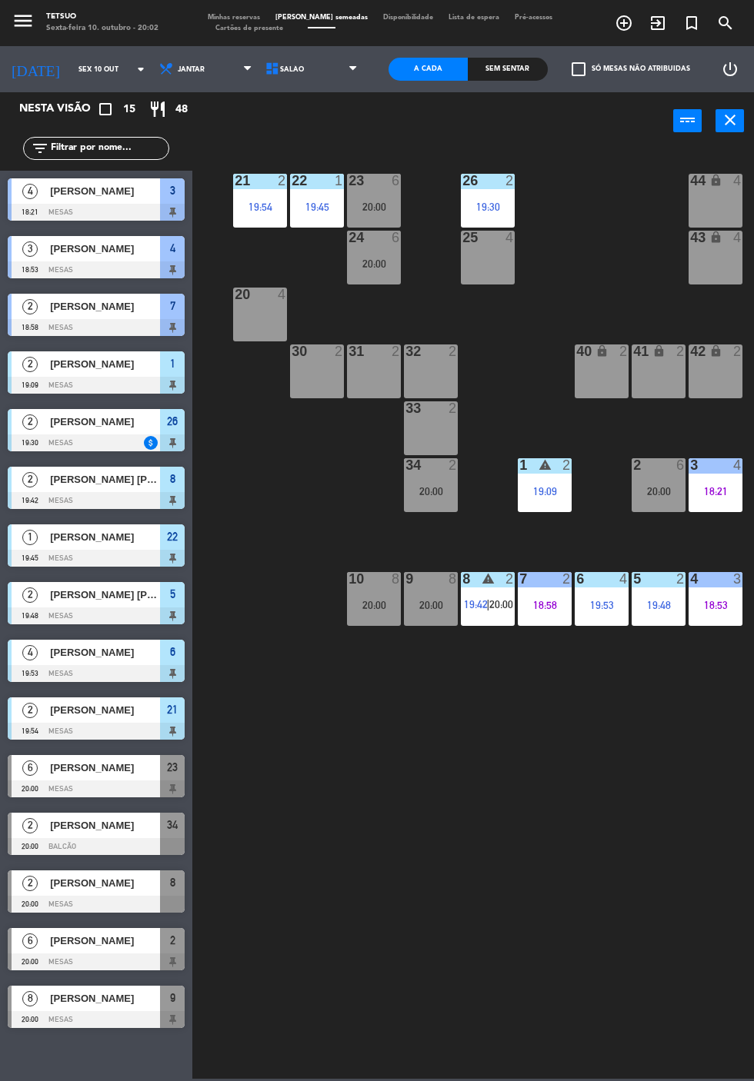
click at [658, 25] on icon "exit_to_app" at bounding box center [657, 23] width 18 height 18
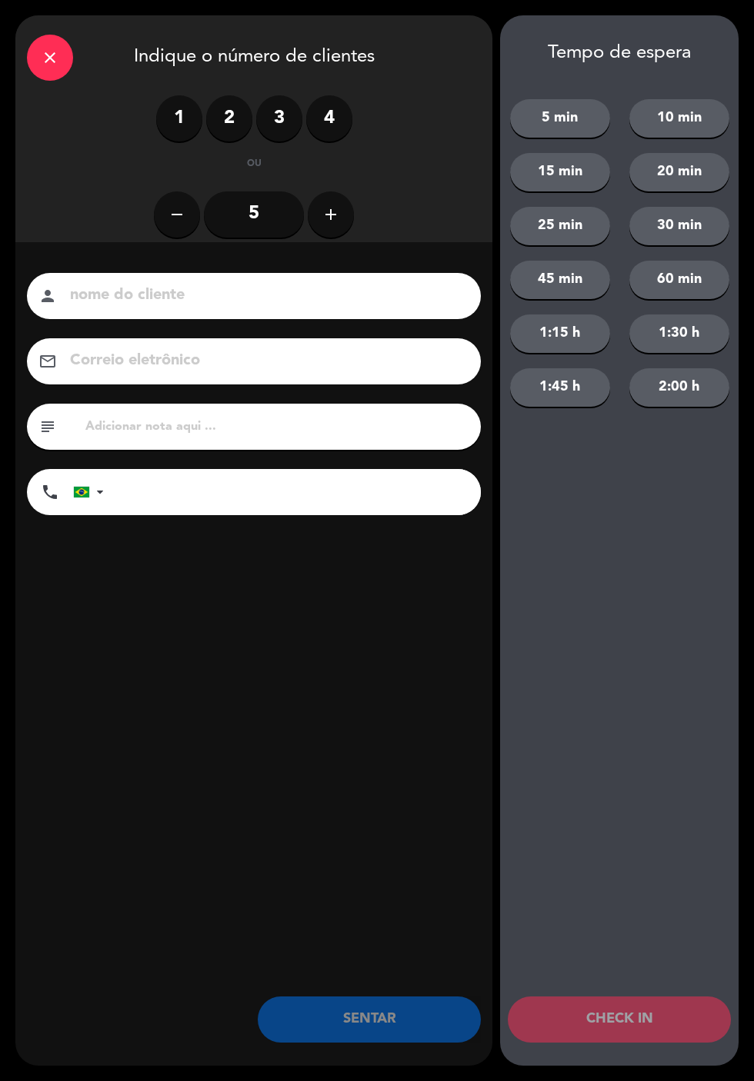
click at [236, 134] on label "2" at bounding box center [229, 118] width 46 height 46
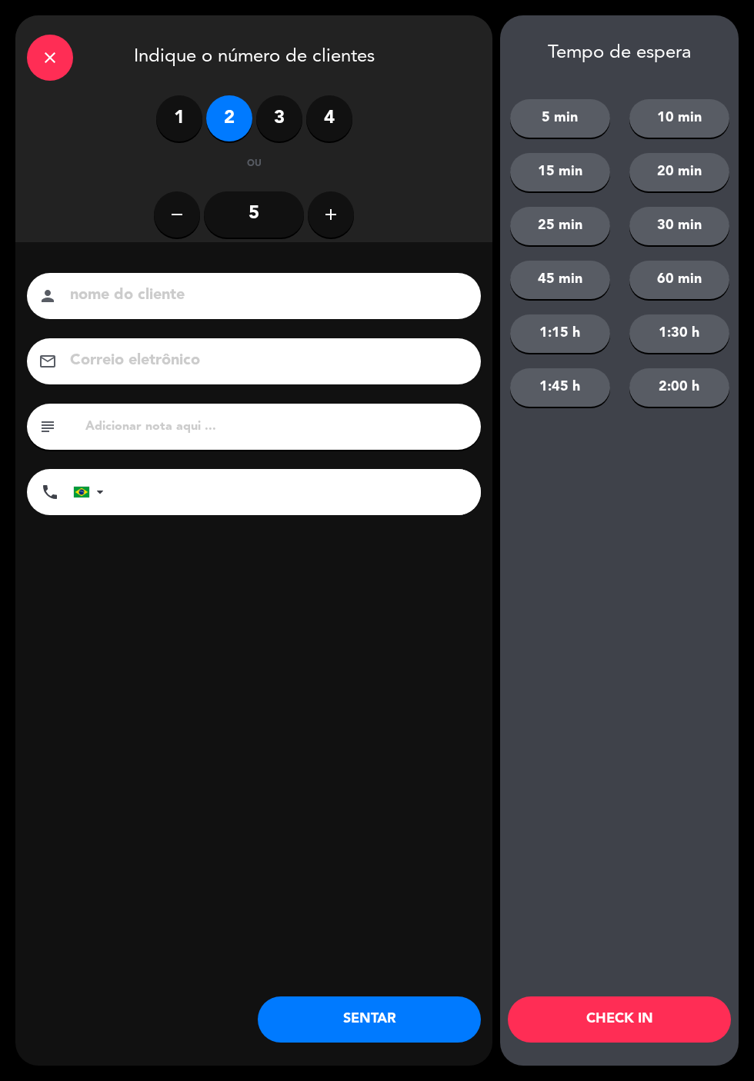
click at [345, 292] on input at bounding box center [264, 295] width 392 height 27
click at [338, 303] on input at bounding box center [264, 295] width 392 height 27
type input "[PERSON_NAME] [PERSON_NAME]"
click at [329, 628] on div "close Indique o número de clientes 1 2 3 4 ou remove 5 add nome do cliente pers…" at bounding box center [253, 540] width 477 height 1051
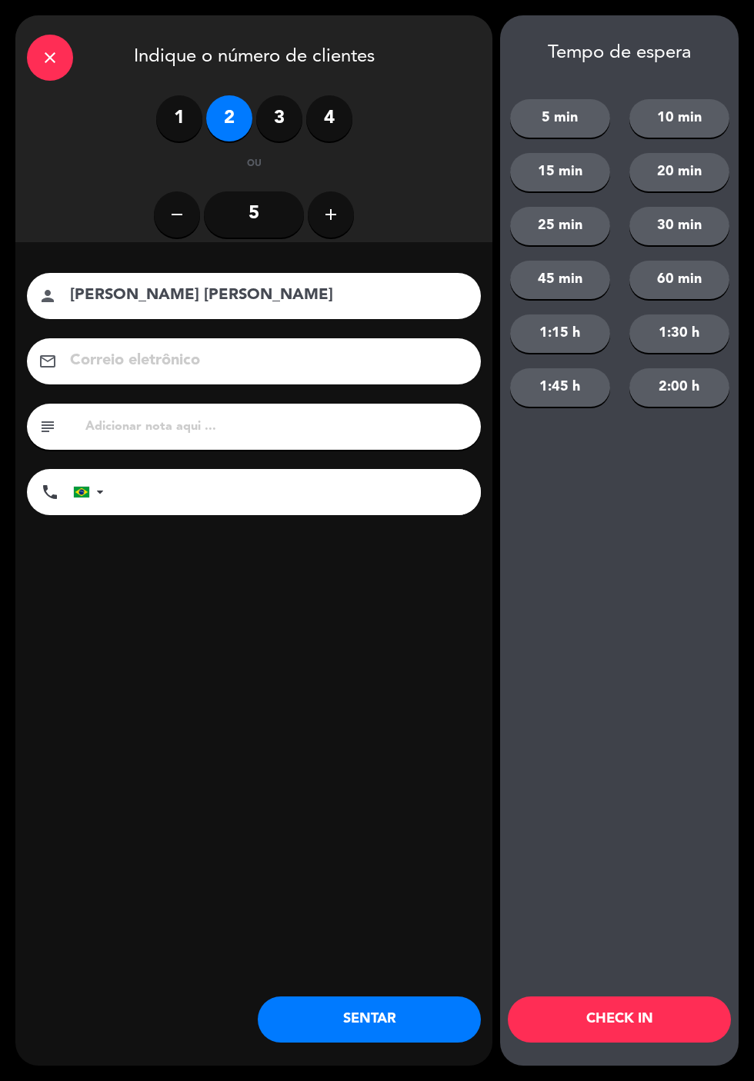
click at [336, 498] on input "tel" at bounding box center [299, 492] width 361 height 46
type input "62999460886"
click at [280, 368] on input at bounding box center [264, 361] width 392 height 27
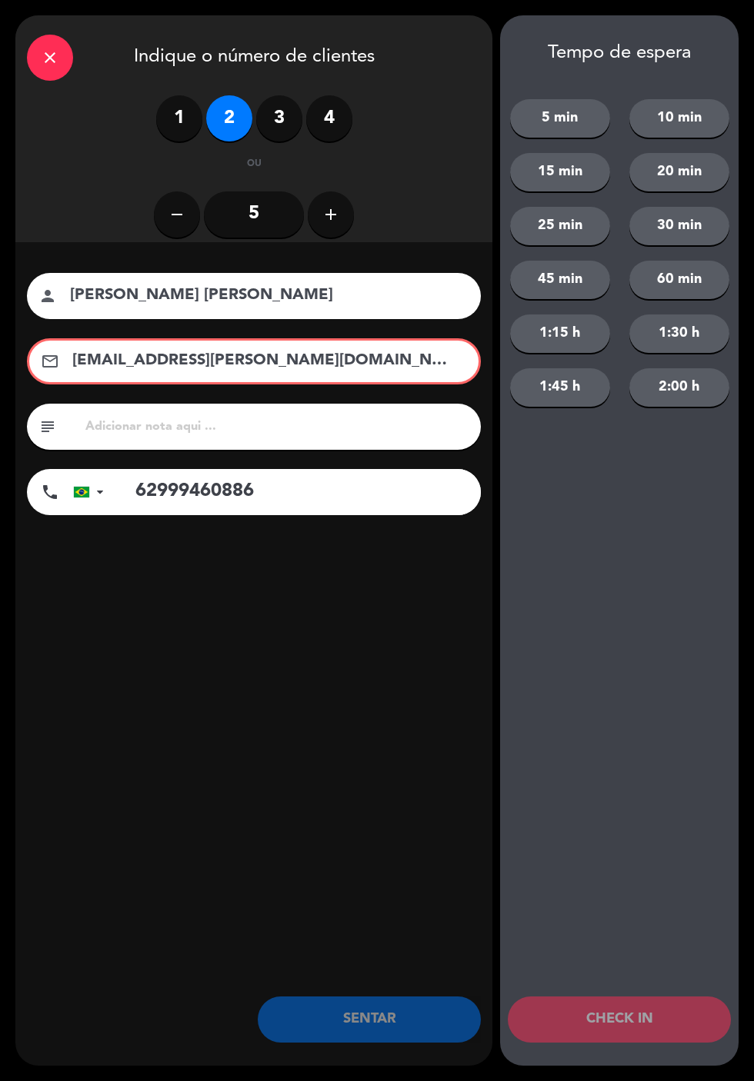
click at [337, 362] on input "[EMAIL_ADDRESS][PERSON_NAME][DOMAIN_NAME]" at bounding box center [265, 361] width 388 height 27
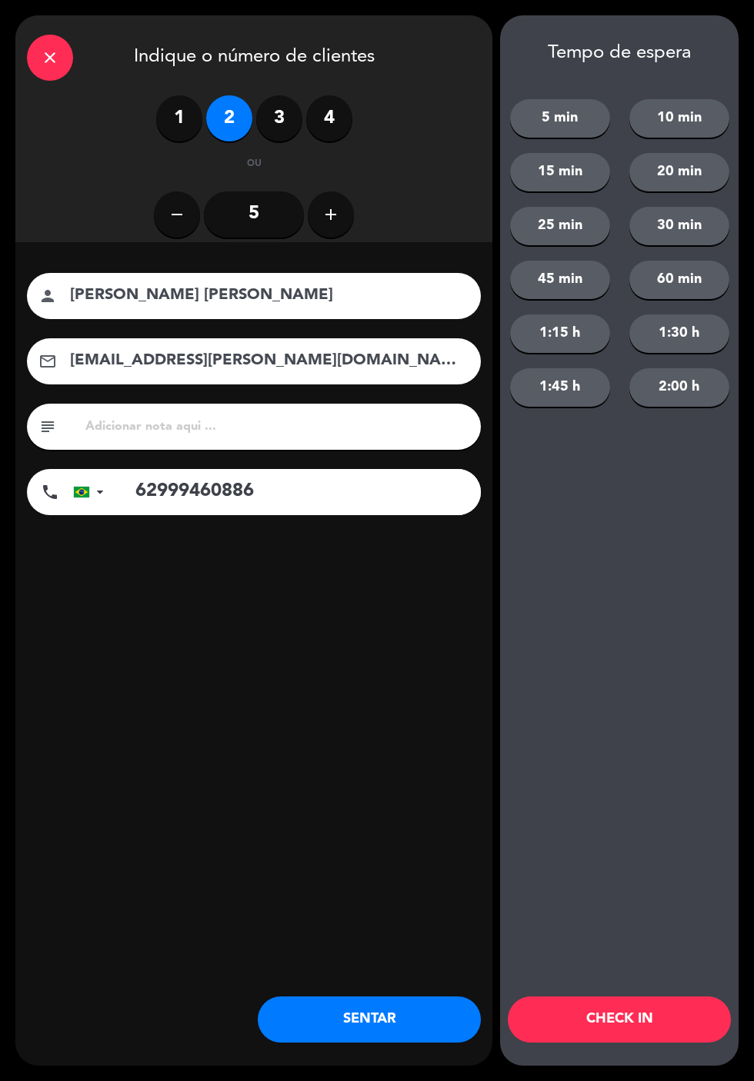
click at [365, 571] on div "nome do cliente person [PERSON_NAME] [PERSON_NAME] Correio eletrônico email [EM…" at bounding box center [253, 419] width 477 height 355
click at [189, 368] on input "[EMAIL_ADDRESS][PERSON_NAME][DOMAIN_NAME]" at bounding box center [264, 361] width 392 height 27
click at [345, 368] on input "[EMAIL_ADDRESS][PERSON_NAME][DOMAIN_NAME]" at bounding box center [264, 361] width 392 height 27
type input "[EMAIL_ADDRESS][PERSON_NAME][DOMAIN_NAME]"
click at [571, 499] on div "Tempo de espera 5 min 10 min 15 min 20 min 25 min 30 min 45 min 60 min 1:15 h 1…" at bounding box center [619, 540] width 238 height 1051
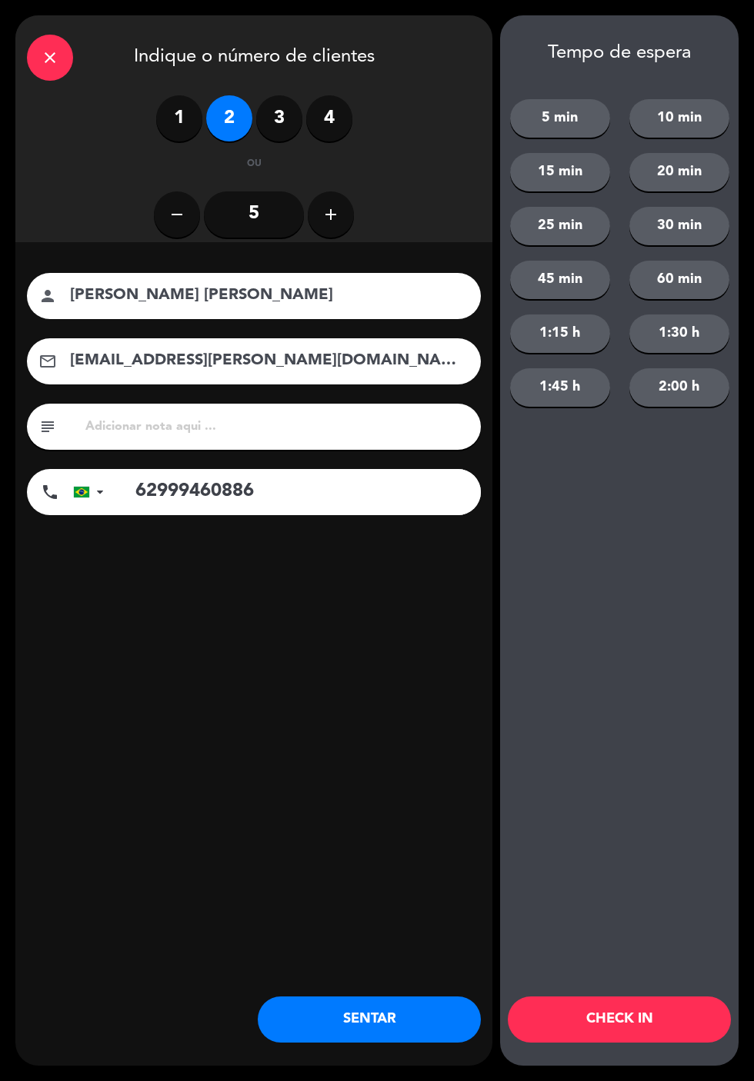
click at [398, 1028] on button "SENTAR" at bounding box center [369, 1020] width 223 height 46
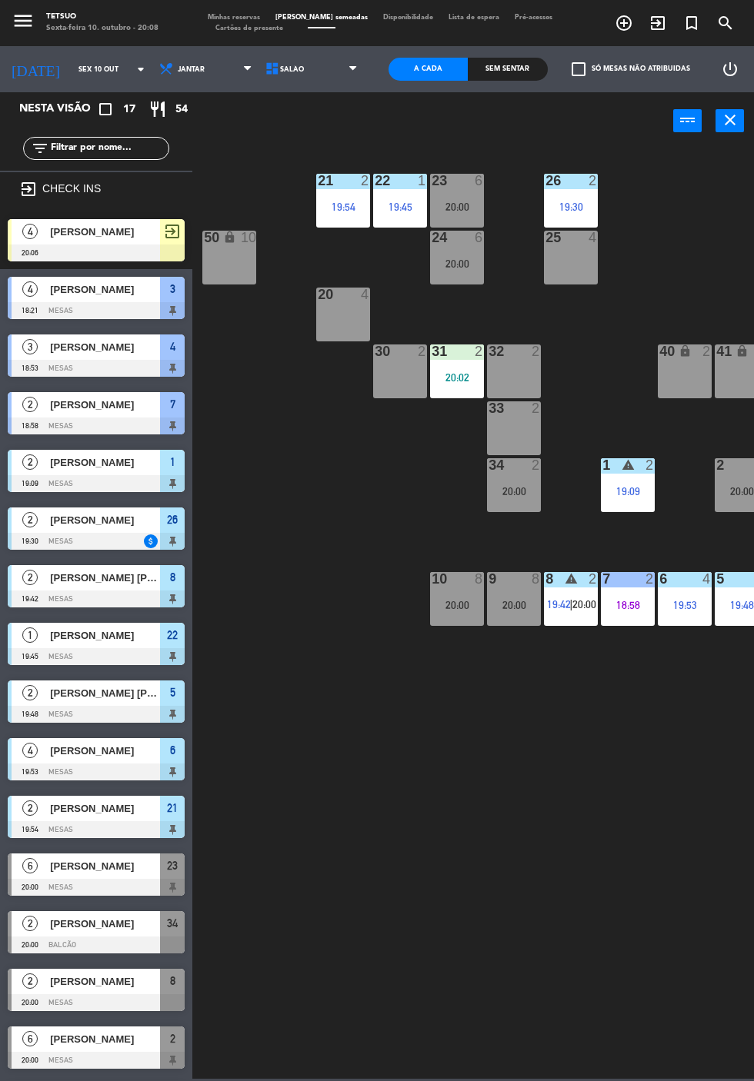
click at [333, 735] on div "21 2 19:54 22 1 19:45 23 6 20:00 26 2 19:30 44 lock 4 24 6 20:00 25 4 43 lock 4…" at bounding box center [477, 613] width 554 height 932
click at [117, 1061] on div at bounding box center [96, 1060] width 177 height 17
